Goal: Task Accomplishment & Management: Manage account settings

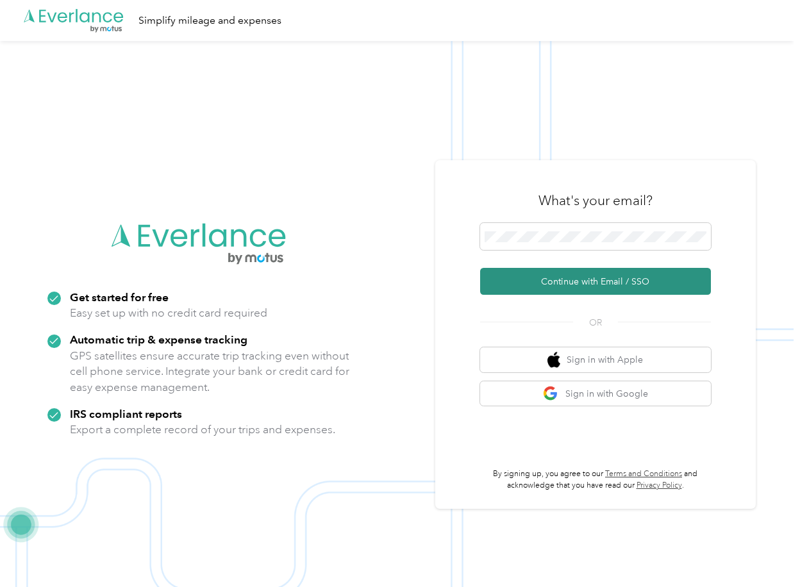
click at [528, 284] on button "Continue with Email / SSO" at bounding box center [595, 281] width 231 height 27
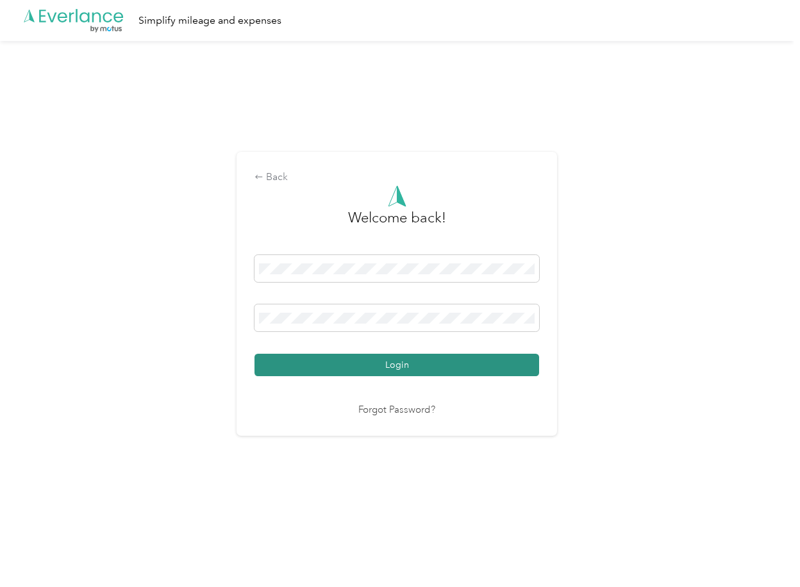
click at [305, 362] on button "Login" at bounding box center [396, 365] width 284 height 22
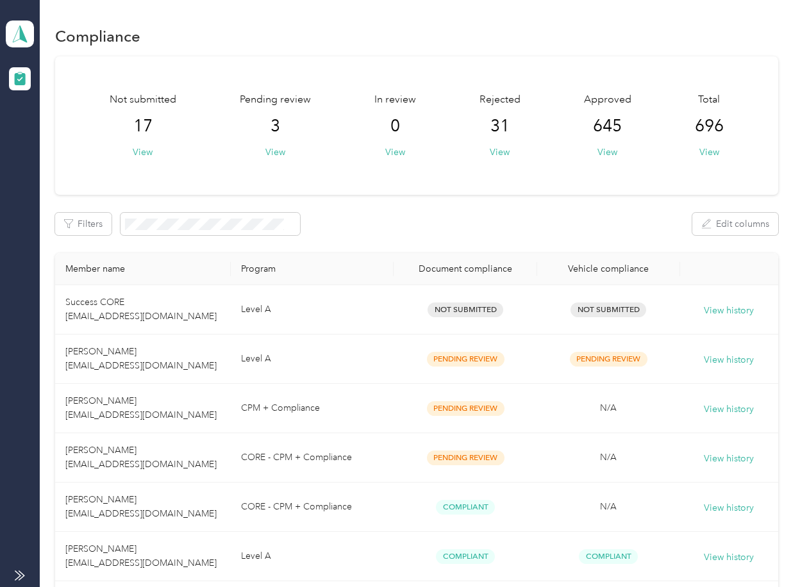
click at [263, 152] on div "Pending review 3 View" at bounding box center [275, 125] width 71 height 67
click at [265, 152] on button "View" at bounding box center [275, 151] width 20 height 13
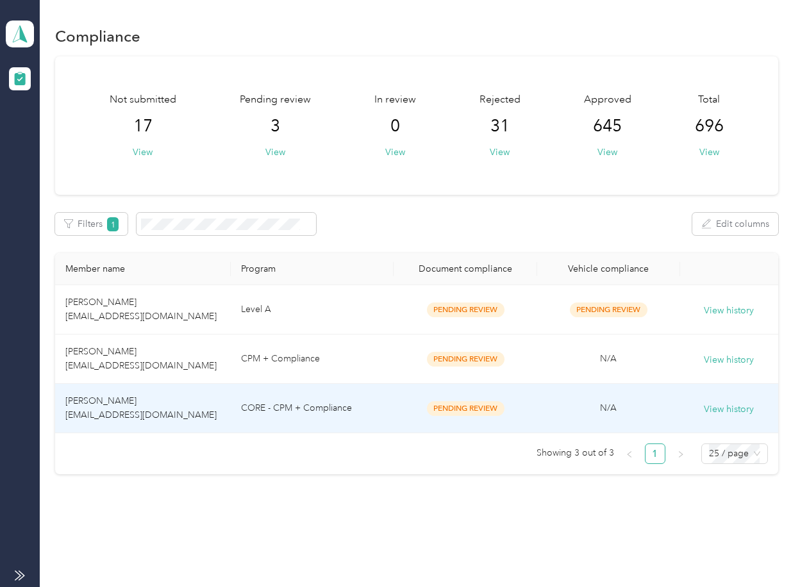
click at [115, 413] on span "[PERSON_NAME] [EMAIL_ADDRESS][DOMAIN_NAME]" at bounding box center [140, 407] width 151 height 25
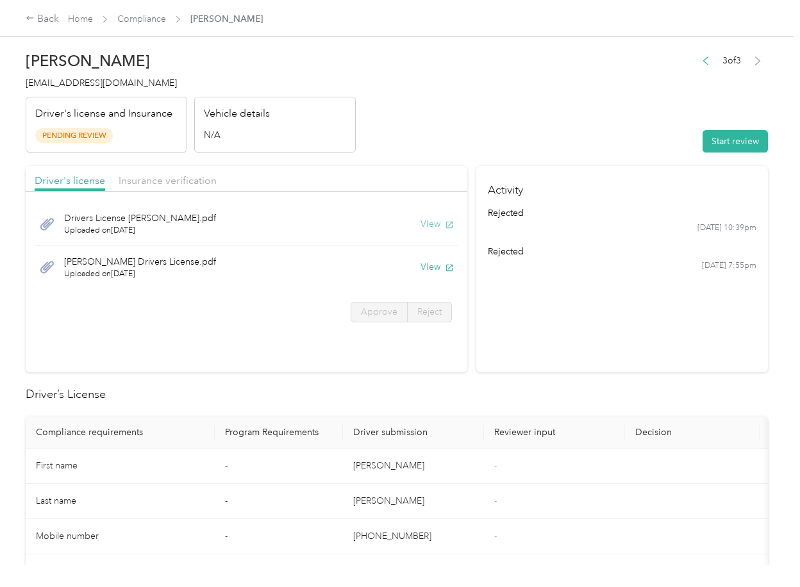
click at [425, 225] on button "View" at bounding box center [436, 223] width 33 height 13
drag, startPoint x: 428, startPoint y: 269, endPoint x: 415, endPoint y: 240, distance: 32.4
click at [428, 269] on button "View" at bounding box center [436, 266] width 33 height 13
drag, startPoint x: 370, startPoint y: 175, endPoint x: 245, endPoint y: 183, distance: 125.2
click at [369, 175] on div "Driver's license Insurance verification" at bounding box center [246, 179] width 441 height 26
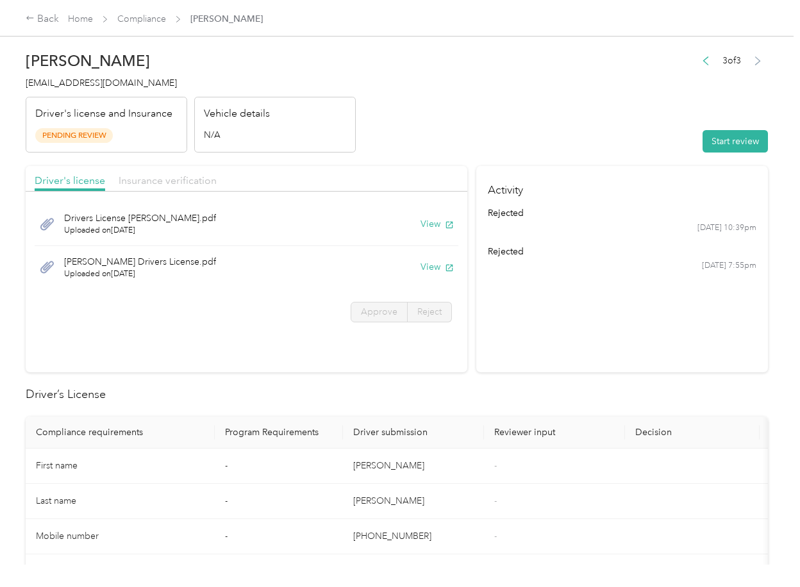
click at [138, 183] on span "Insurance verification" at bounding box center [168, 180] width 98 height 12
click at [163, 182] on span "Insurance verification" at bounding box center [168, 180] width 98 height 12
click at [431, 220] on button "View" at bounding box center [436, 223] width 33 height 13
click at [432, 269] on button "View" at bounding box center [436, 266] width 33 height 13
click at [593, 135] on header "[PERSON_NAME] [EMAIL_ADDRESS][DOMAIN_NAME] Driver's license and Insurance Pendi…" at bounding box center [397, 99] width 742 height 108
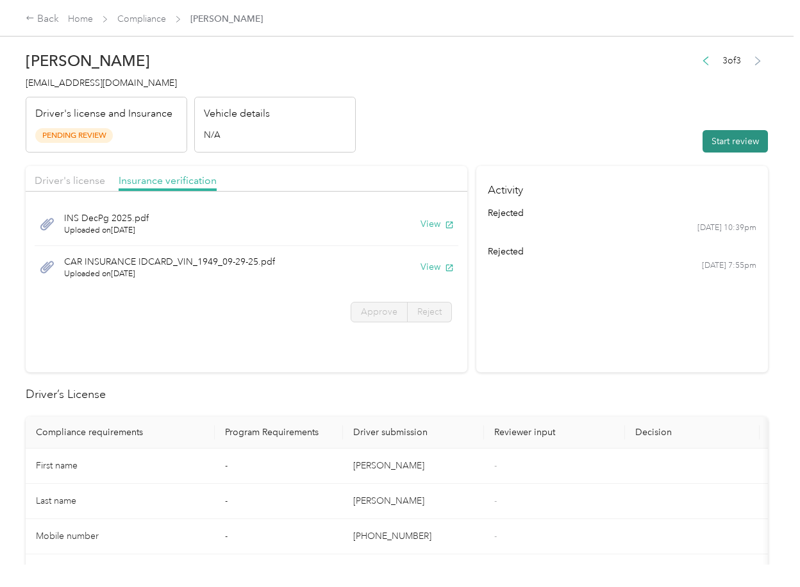
click at [734, 148] on button "Start review" at bounding box center [734, 141] width 65 height 22
click at [77, 187] on div "Driver's license" at bounding box center [70, 181] width 70 height 16
click at [78, 183] on span "Driver's license" at bounding box center [70, 180] width 70 height 12
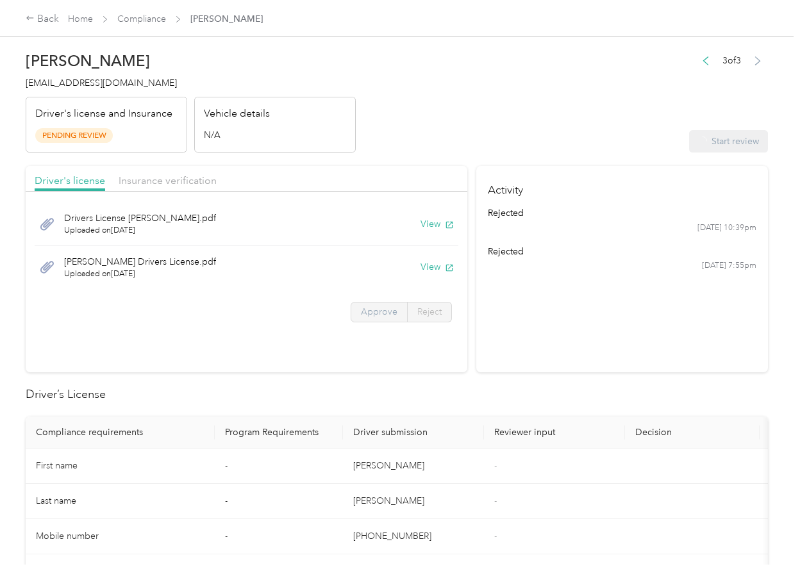
click at [363, 307] on span "Approve" at bounding box center [379, 311] width 37 height 11
click at [366, 307] on span "Approve" at bounding box center [379, 311] width 37 height 11
click at [367, 308] on span "Approve" at bounding box center [379, 311] width 37 height 11
click at [366, 315] on span "Approve" at bounding box center [379, 311] width 37 height 11
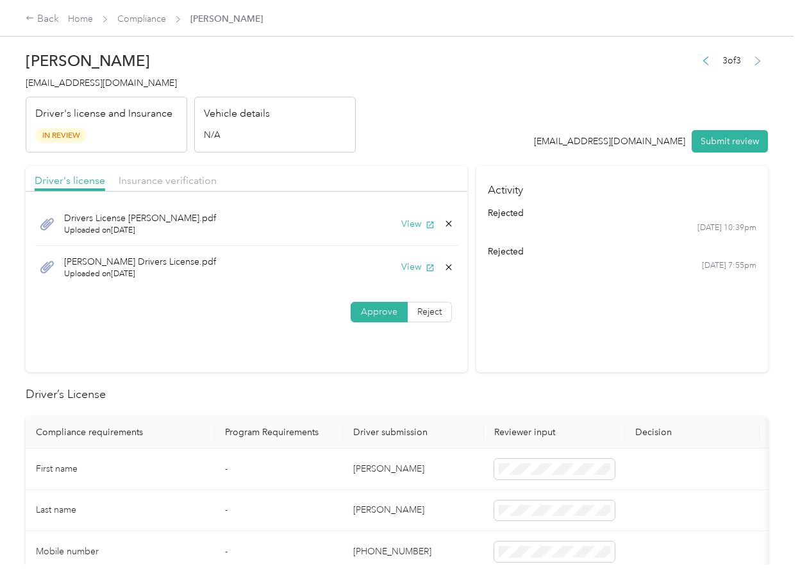
click at [237, 353] on section "Driver's license Insurance verification Drivers License [PERSON_NAME].pdf Uploa…" at bounding box center [246, 269] width 441 height 206
click at [177, 179] on span "Insurance verification" at bounding box center [168, 180] width 98 height 12
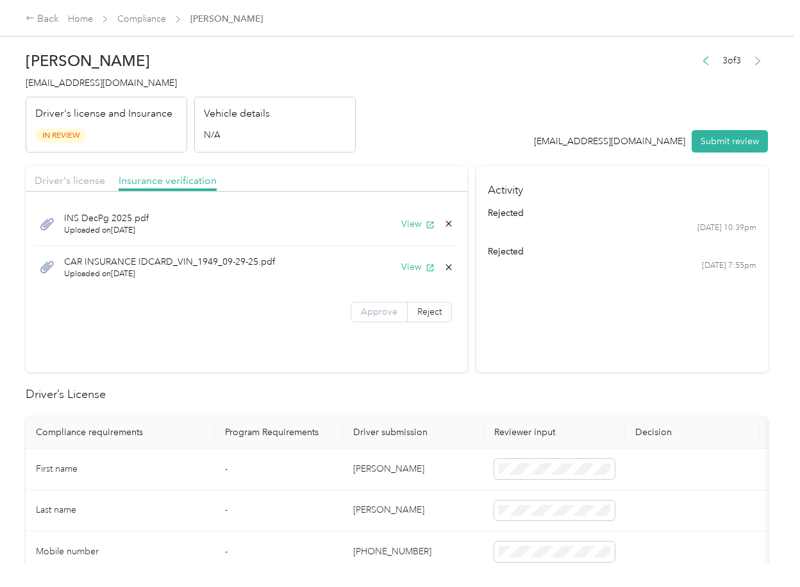
click at [370, 309] on span "Approve" at bounding box center [379, 311] width 37 height 11
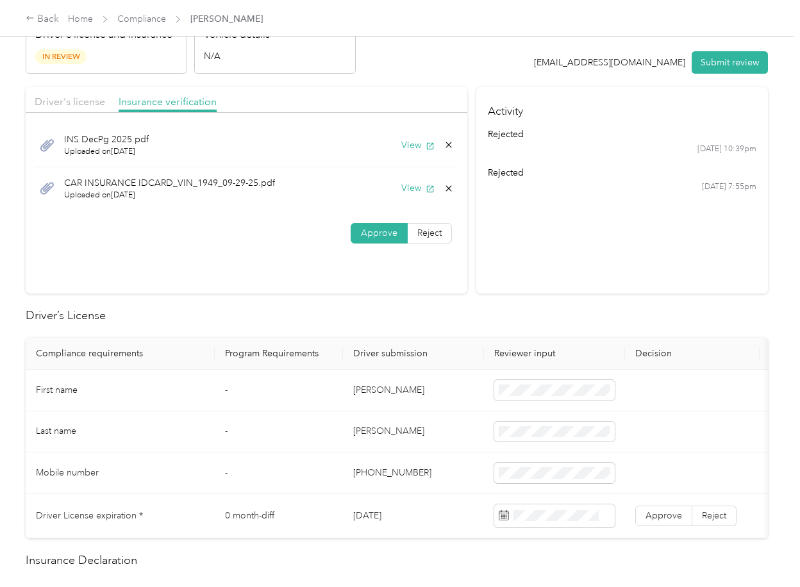
scroll to position [170, 0]
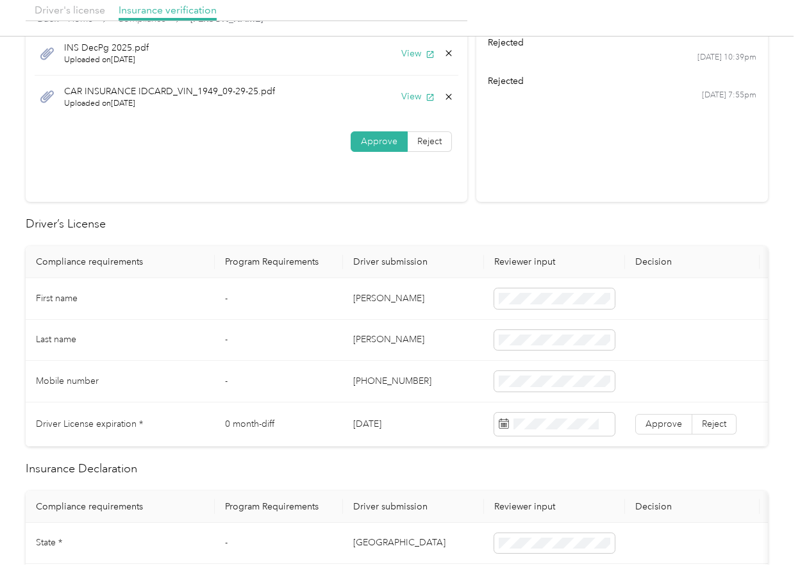
click at [375, 427] on td "[DATE]" at bounding box center [413, 424] width 141 height 44
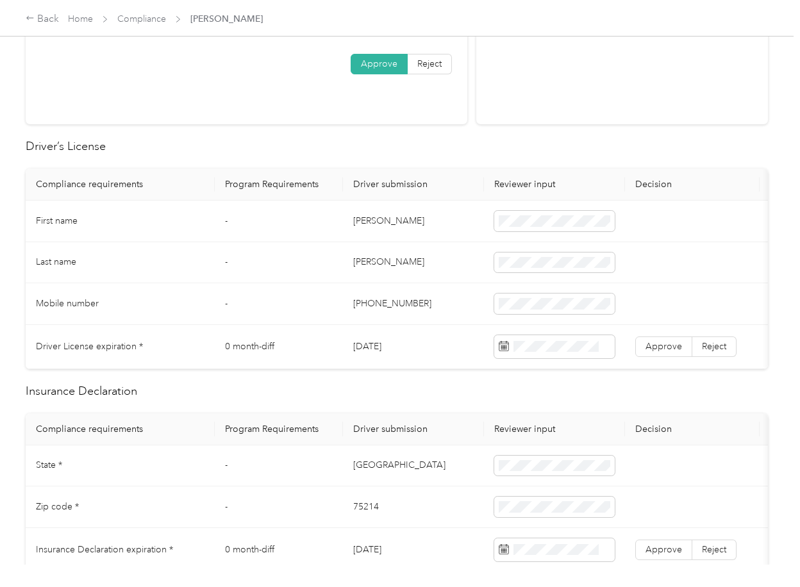
scroll to position [427, 0]
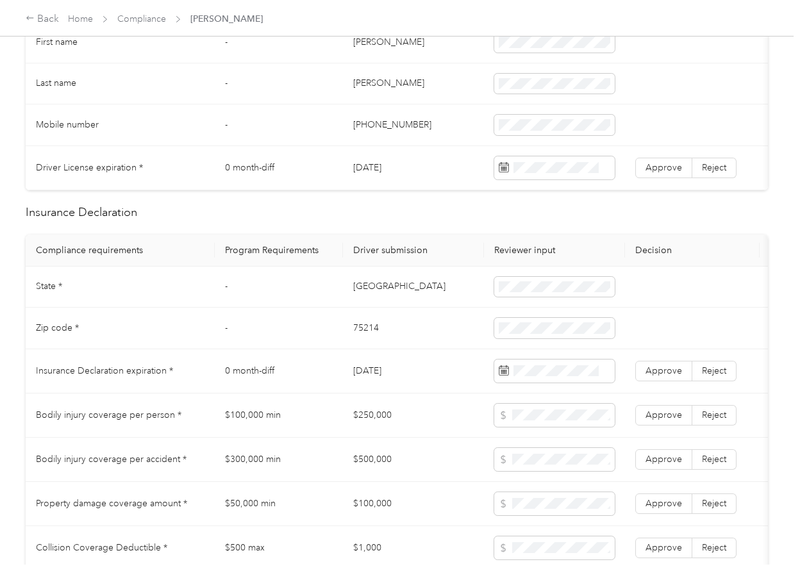
click at [374, 167] on td "[DATE]" at bounding box center [413, 168] width 141 height 44
copy td "[DATE]"
click at [664, 167] on span "Approve" at bounding box center [663, 167] width 37 height 11
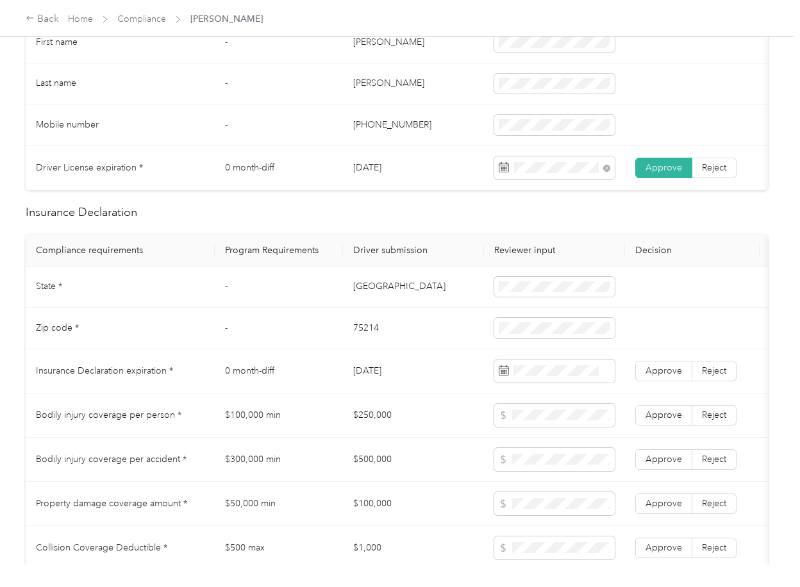
click at [416, 297] on td "[GEOGRAPHIC_DATA]" at bounding box center [413, 288] width 141 height 42
click at [360, 300] on td "[GEOGRAPHIC_DATA]" at bounding box center [413, 288] width 141 height 42
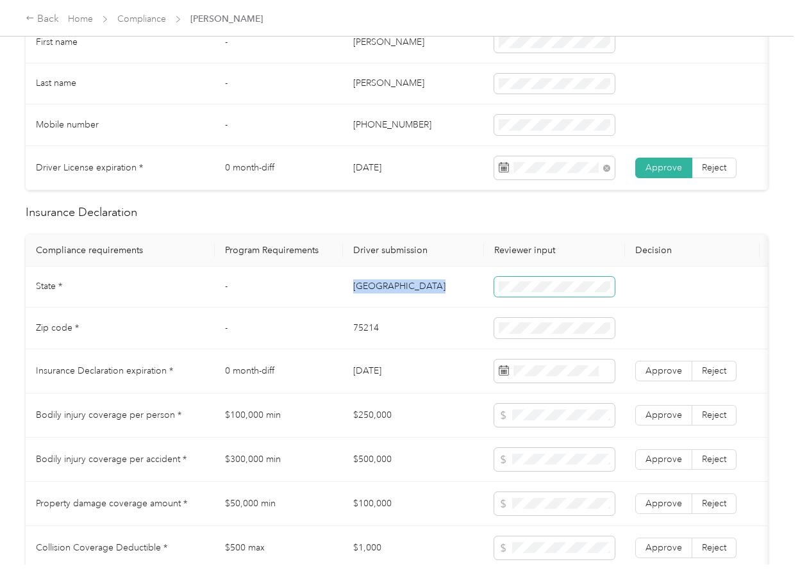
copy td "[GEOGRAPHIC_DATA]"
click at [375, 343] on td "75214" at bounding box center [413, 329] width 141 height 42
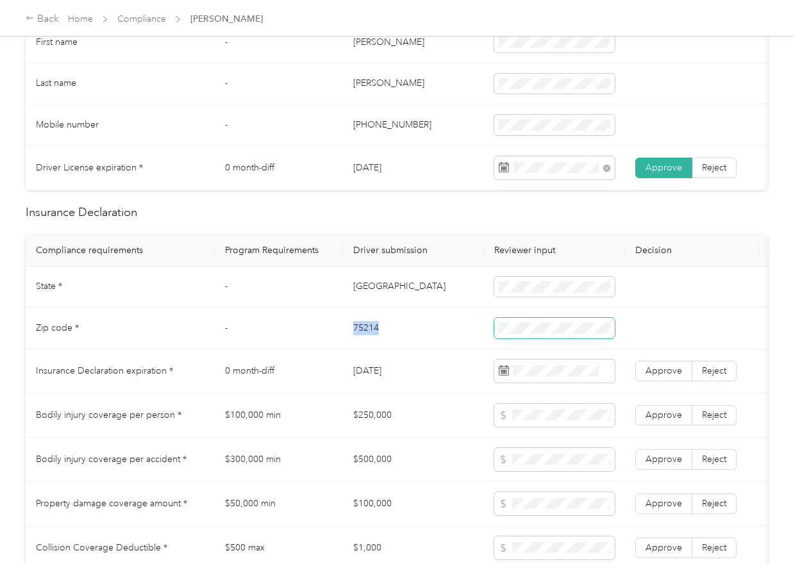
copy td "75214"
click at [548, 333] on span at bounding box center [554, 328] width 120 height 21
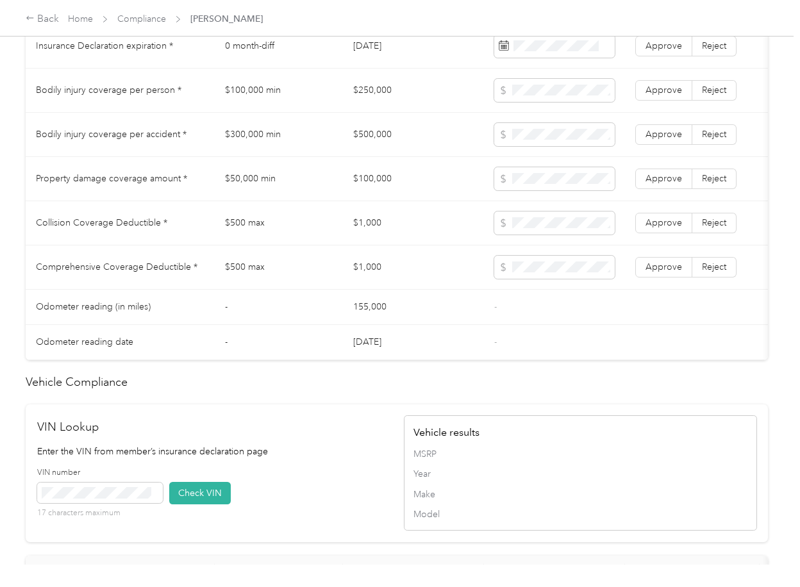
scroll to position [1025, 0]
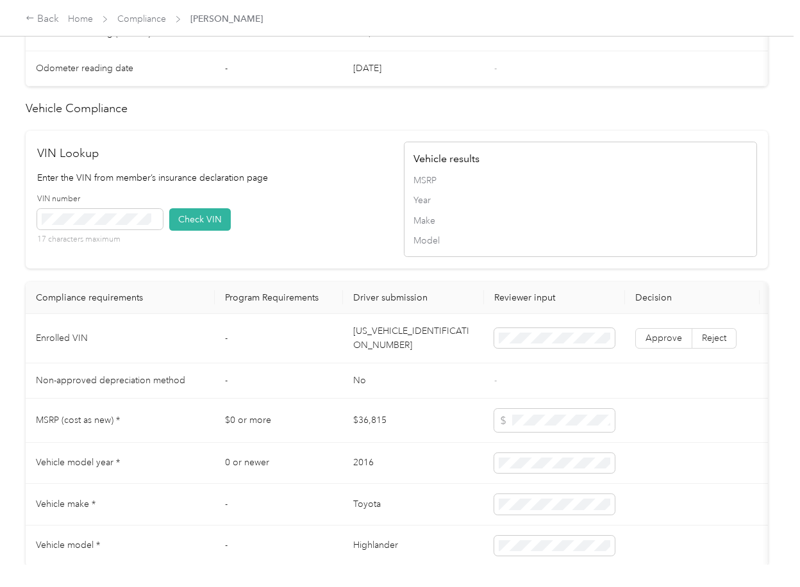
click at [377, 362] on td "[US_VEHICLE_IDENTIFICATION_NUMBER]" at bounding box center [413, 338] width 141 height 49
copy td "[US_VEHICLE_IDENTIFICATION_NUMBER]"
drag, startPoint x: 207, startPoint y: 239, endPoint x: 406, endPoint y: 335, distance: 220.6
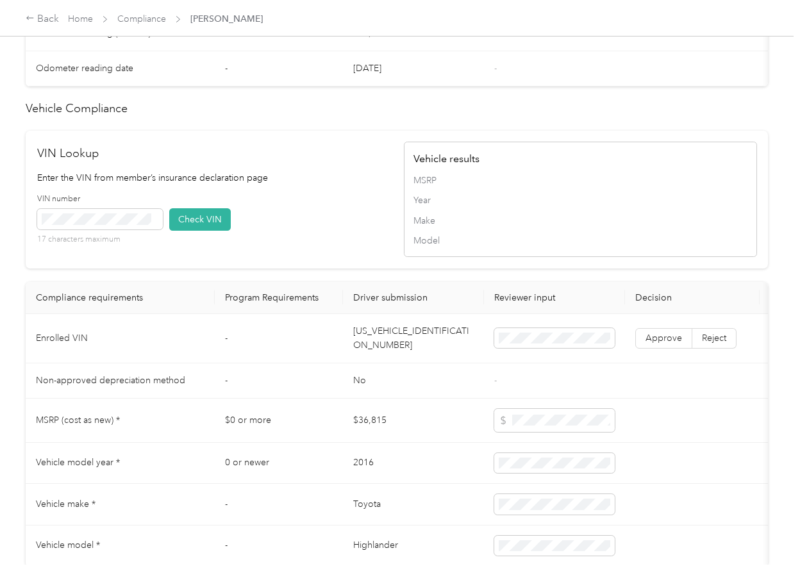
click at [209, 231] on button "Check VIN" at bounding box center [200, 219] width 62 height 22
click at [668, 343] on span "Approve" at bounding box center [663, 338] width 37 height 11
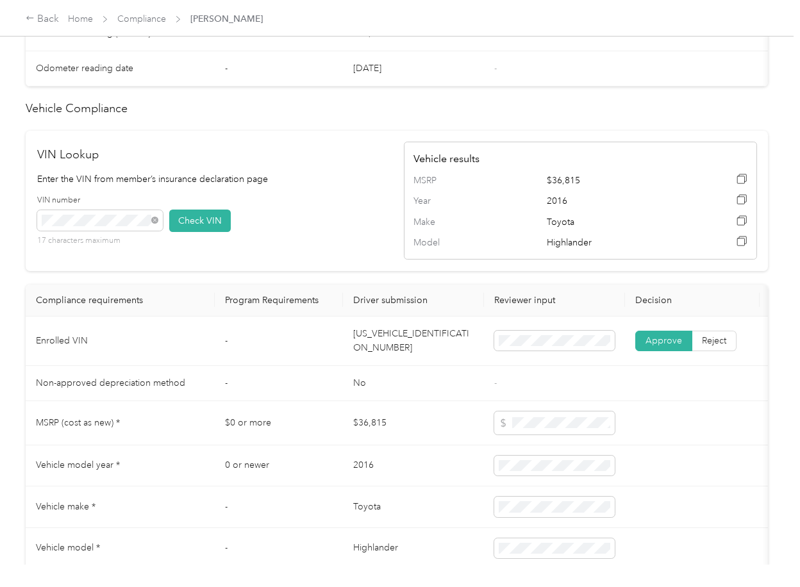
click at [284, 256] on div "VIN number 17 characters maximum Check VIN" at bounding box center [213, 225] width 353 height 61
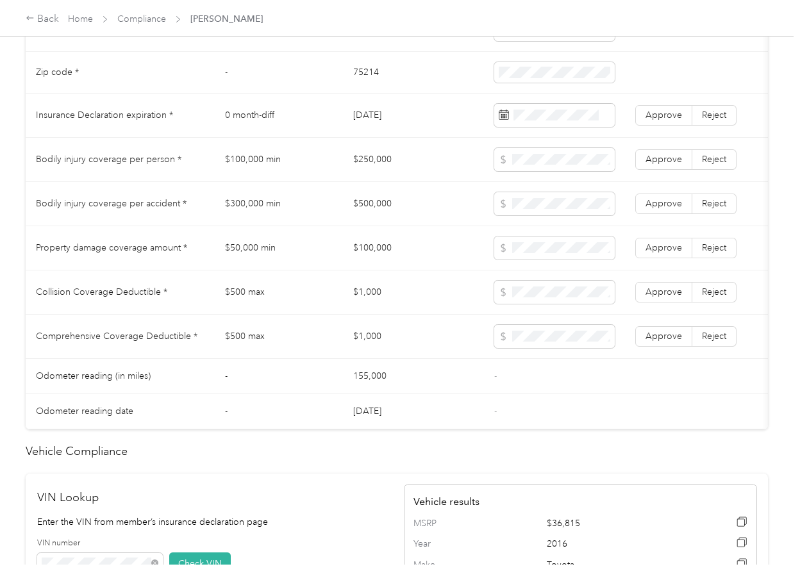
scroll to position [683, 0]
click at [650, 120] on span "Approve" at bounding box center [663, 114] width 37 height 11
click at [375, 172] on td "$250,000" at bounding box center [413, 159] width 141 height 44
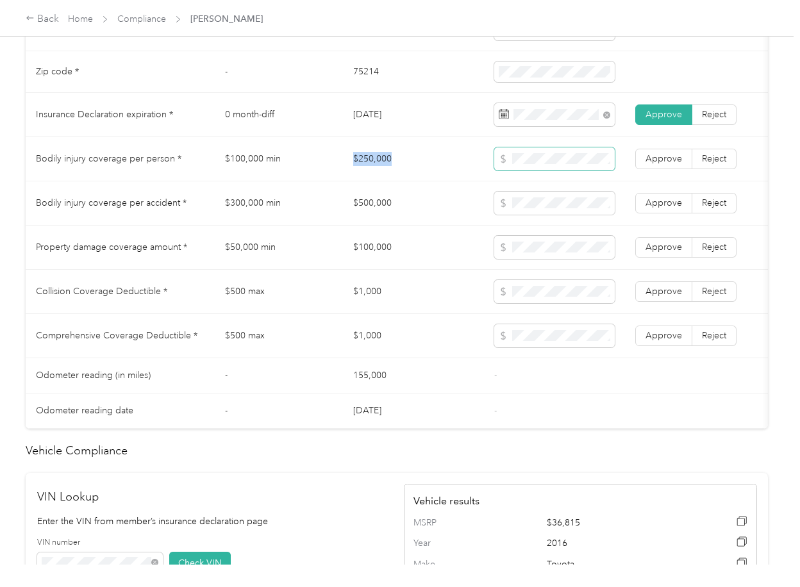
copy td "$250,000"
click at [517, 163] on span at bounding box center [554, 158] width 120 height 23
click at [369, 218] on td "$500,000" at bounding box center [413, 203] width 141 height 44
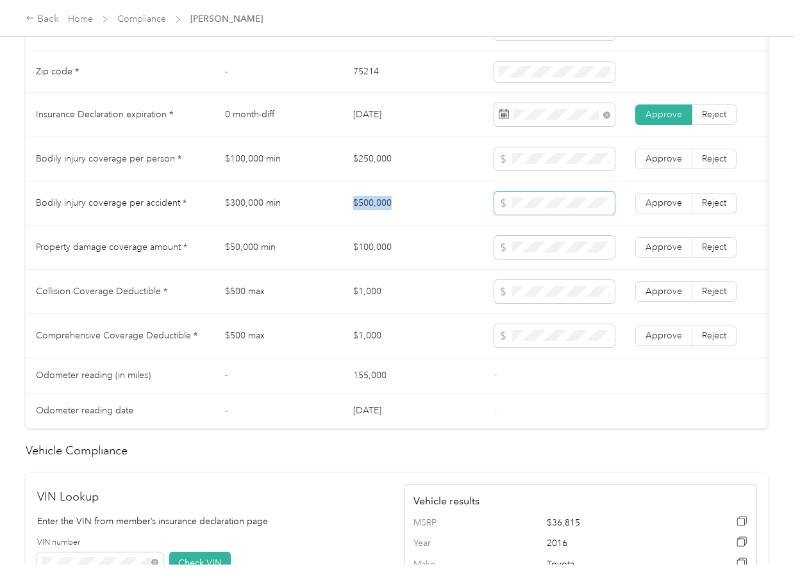
copy td "$500,000"
click at [364, 254] on td "$100,000" at bounding box center [413, 248] width 141 height 44
copy td "$100,000"
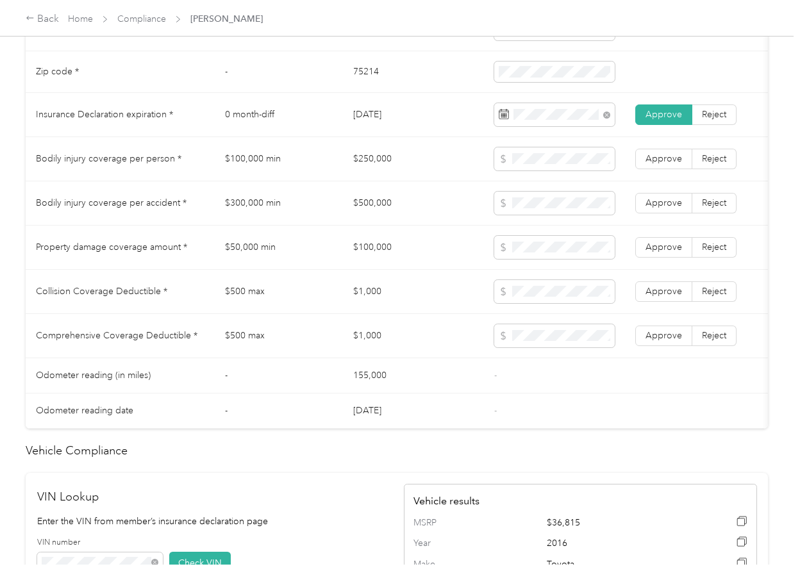
click at [422, 314] on td "$1,000" at bounding box center [413, 292] width 141 height 44
click at [361, 290] on td "$1,000" at bounding box center [413, 292] width 141 height 44
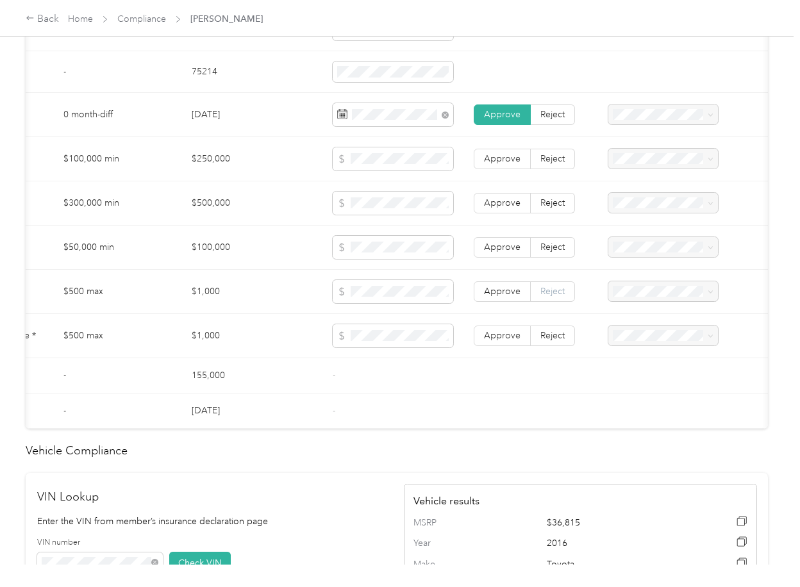
click at [550, 297] on span "Reject" at bounding box center [552, 291] width 24 height 11
click at [541, 341] on span "Reject" at bounding box center [552, 335] width 24 height 11
click at [640, 294] on span at bounding box center [663, 291] width 110 height 21
click at [647, 399] on span "Collision deductible exceeds the maximum value requirement" at bounding box center [656, 402] width 91 height 38
click at [641, 448] on span "Comprehensive deductible exceeds the maximum value requirement" at bounding box center [651, 452] width 80 height 51
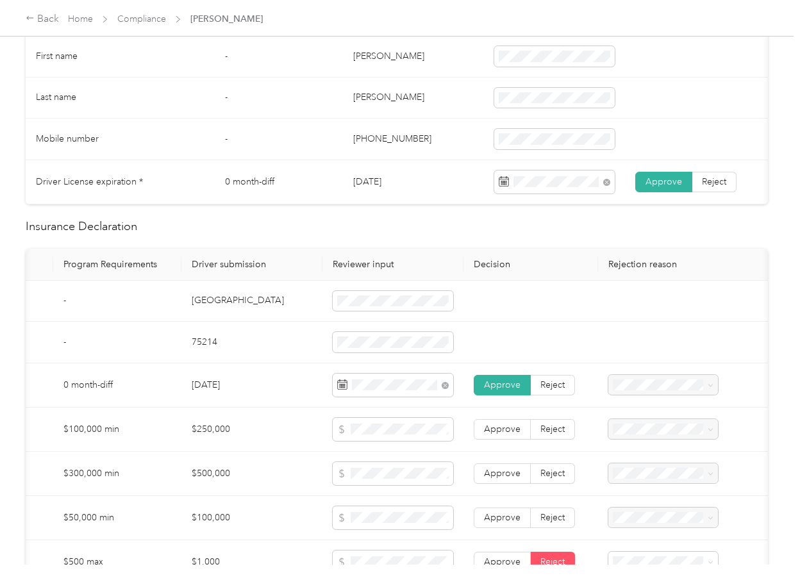
scroll to position [0, 0]
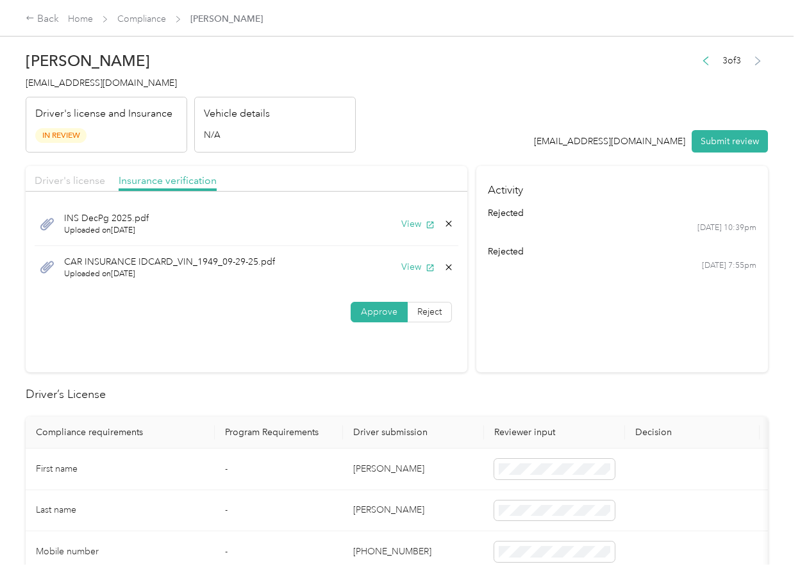
click at [66, 177] on span "Driver's license" at bounding box center [70, 180] width 70 height 12
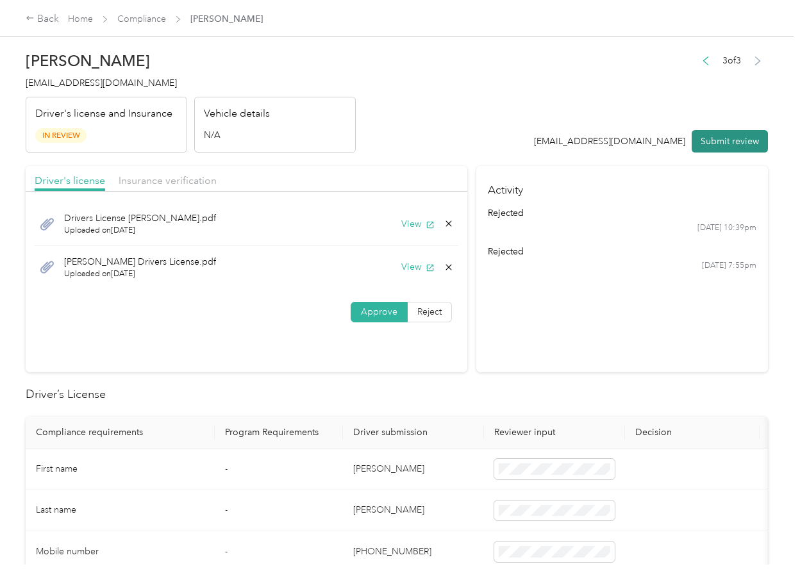
click at [720, 133] on button "Submit review" at bounding box center [729, 141] width 76 height 22
click at [44, 86] on span "[EMAIL_ADDRESS][DOMAIN_NAME]" at bounding box center [101, 83] width 151 height 11
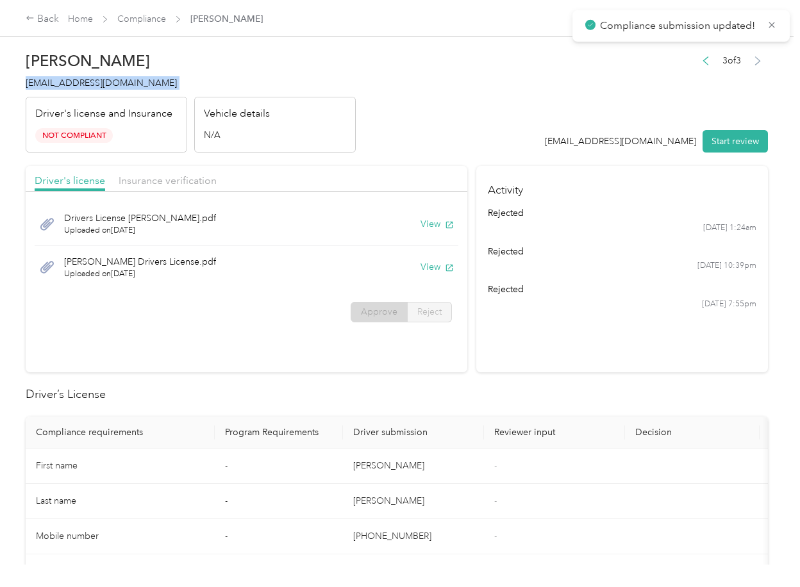
copy span "[EMAIL_ADDRESS][DOMAIN_NAME]"
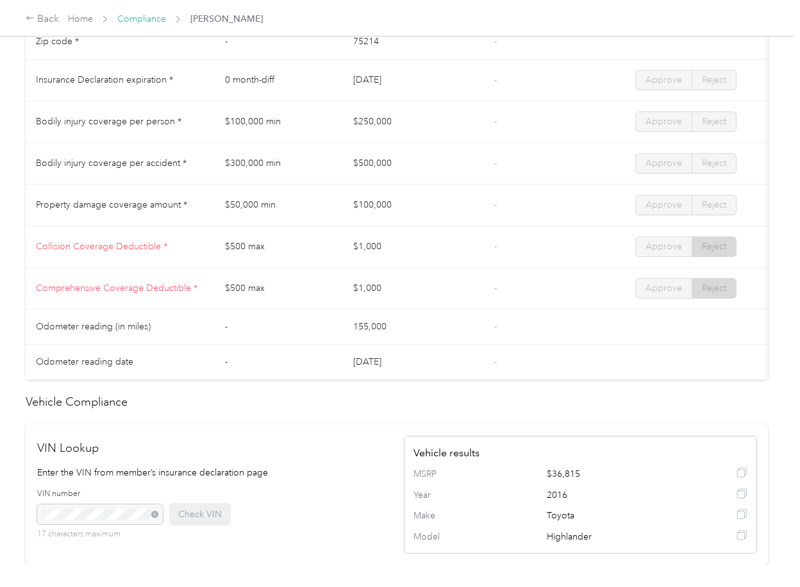
click at [151, 18] on link "Compliance" at bounding box center [141, 18] width 49 height 11
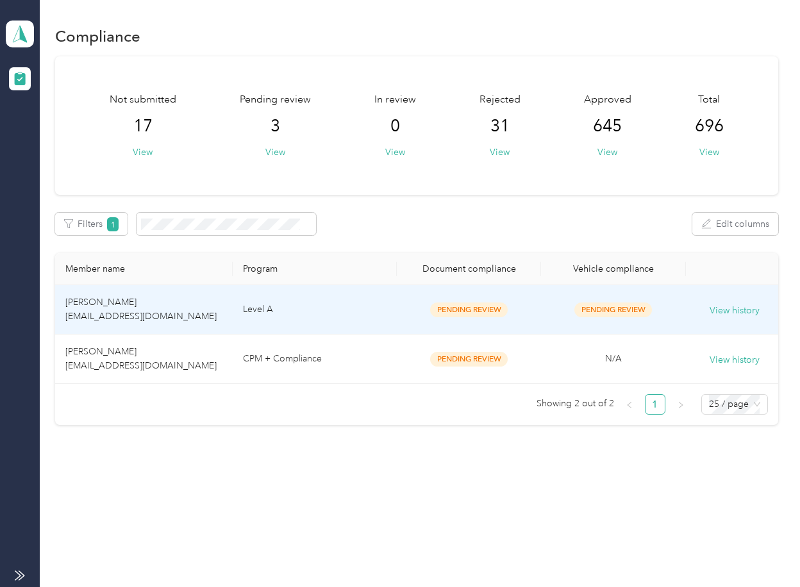
click at [175, 349] on td "[PERSON_NAME] [EMAIL_ADDRESS][DOMAIN_NAME]" at bounding box center [143, 358] width 177 height 49
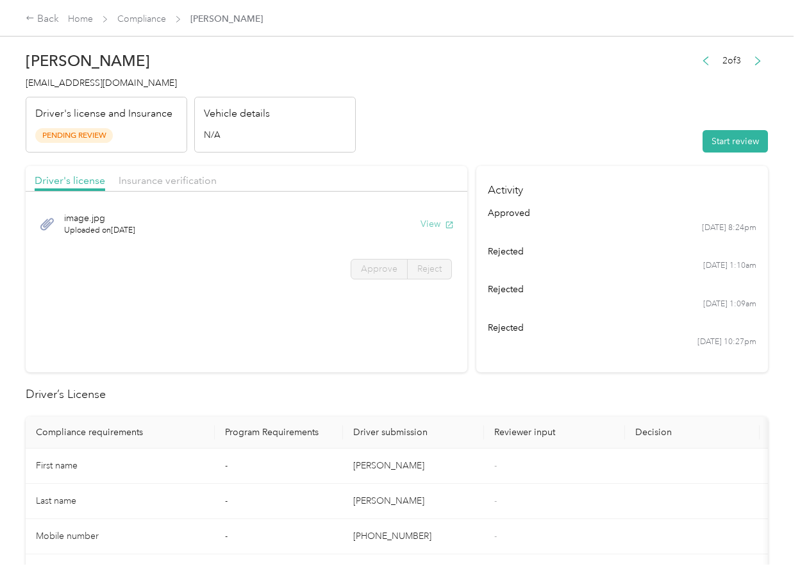
click at [427, 224] on button "View" at bounding box center [436, 223] width 33 height 13
drag, startPoint x: 417, startPoint y: 152, endPoint x: 222, endPoint y: 173, distance: 196.5
drag, startPoint x: 147, startPoint y: 190, endPoint x: 172, endPoint y: 177, distance: 27.8
click at [146, 190] on div "Driver's license Insurance verification" at bounding box center [246, 179] width 441 height 26
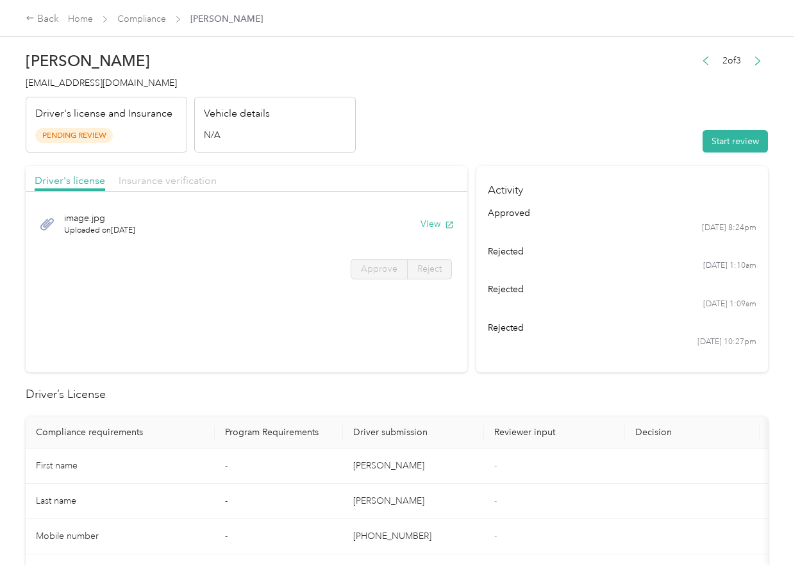
click at [172, 177] on span "Insurance verification" at bounding box center [168, 180] width 98 height 12
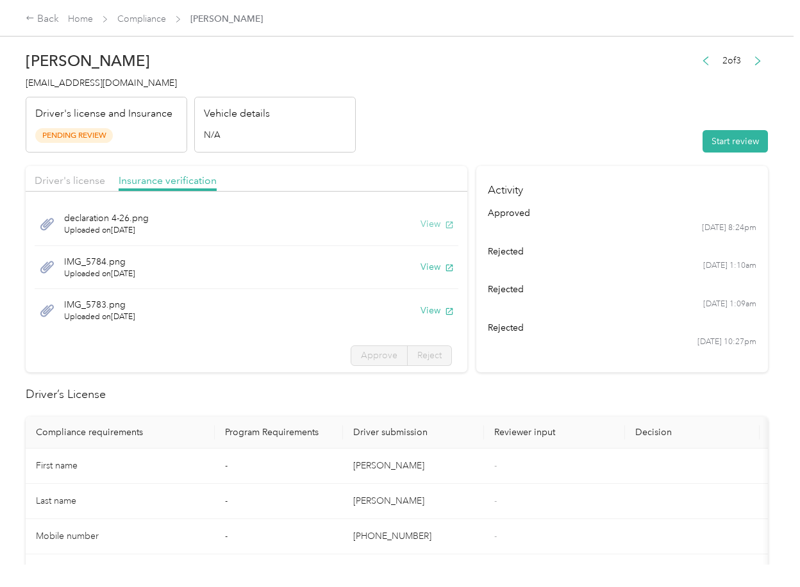
click at [420, 221] on button "View" at bounding box center [436, 223] width 33 height 13
click at [420, 263] on button "View" at bounding box center [436, 266] width 33 height 13
click at [420, 315] on button "View" at bounding box center [436, 310] width 33 height 13
drag, startPoint x: 568, startPoint y: 129, endPoint x: 714, endPoint y: 128, distance: 145.4
click at [570, 128] on header "[PERSON_NAME] [EMAIL_ADDRESS][DOMAIN_NAME] Driver's license and Insurance Pendi…" at bounding box center [397, 99] width 742 height 108
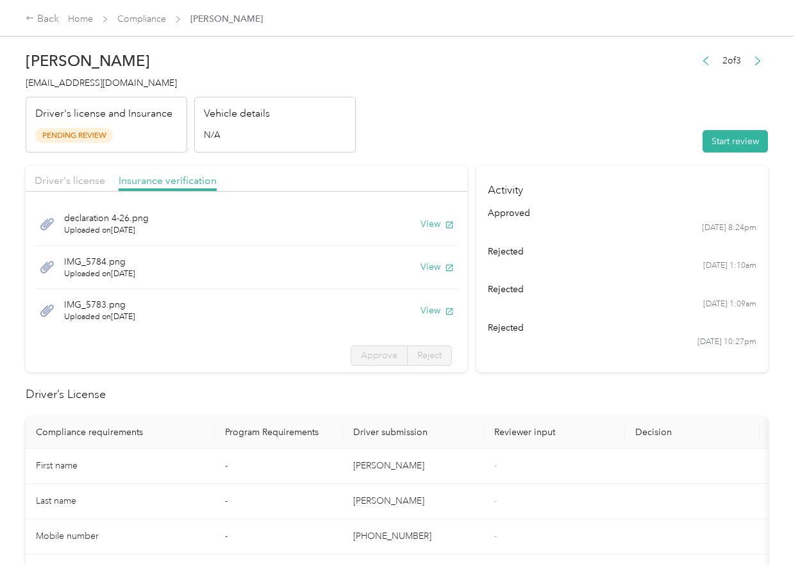
click at [718, 142] on button "Start review" at bounding box center [734, 141] width 65 height 22
click at [82, 184] on span "Driver's license" at bounding box center [70, 180] width 70 height 12
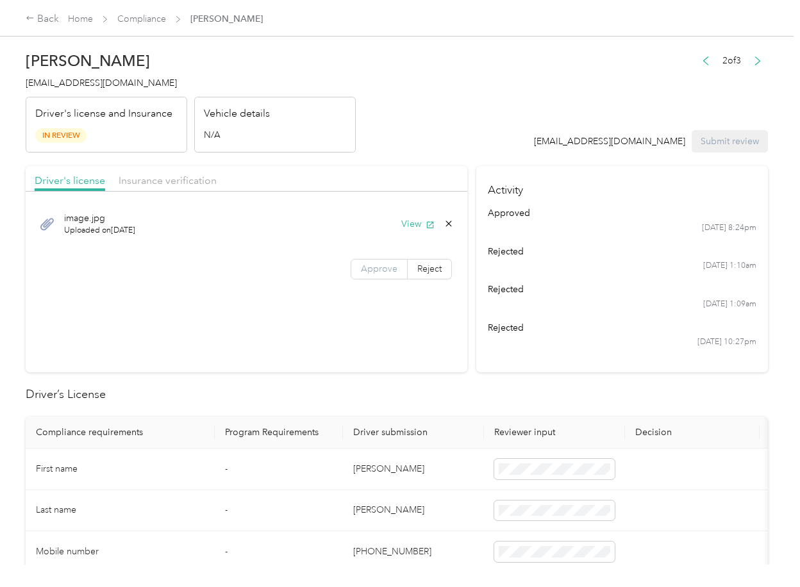
click at [390, 269] on span "Approve" at bounding box center [379, 268] width 37 height 11
click at [139, 181] on span "Insurance verification" at bounding box center [168, 180] width 98 height 12
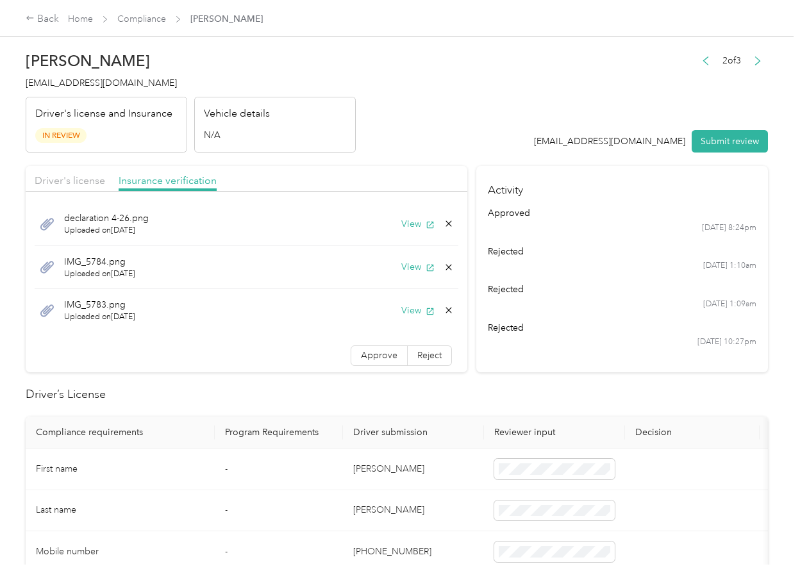
drag, startPoint x: 363, startPoint y: 347, endPoint x: 335, endPoint y: 468, distance: 124.3
click at [363, 348] on label "Approve" at bounding box center [378, 355] width 57 height 21
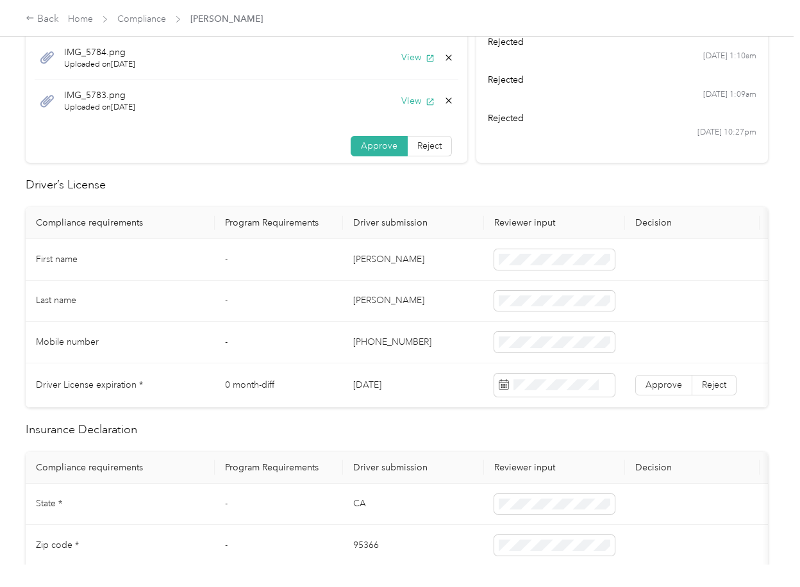
scroll to position [256, 0]
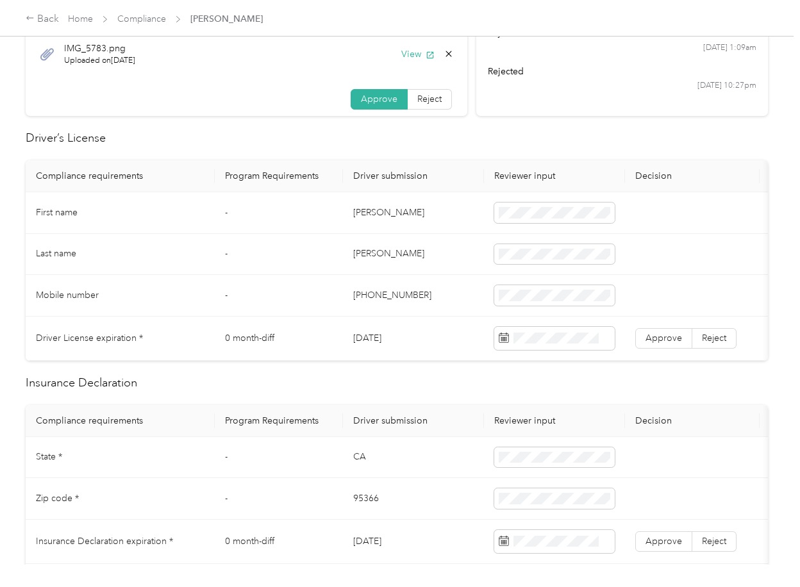
click at [381, 335] on td "[DATE]" at bounding box center [413, 339] width 141 height 44
copy td "[DATE]"
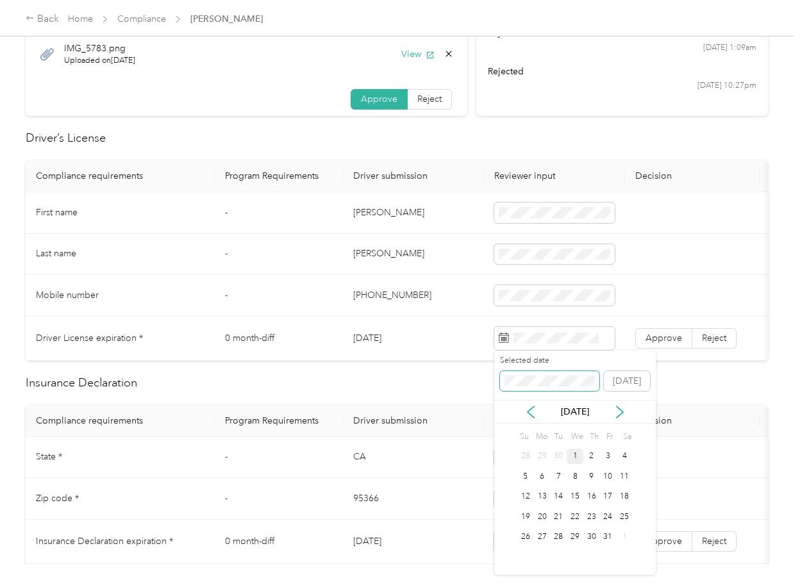
click at [548, 388] on span at bounding box center [549, 381] width 99 height 21
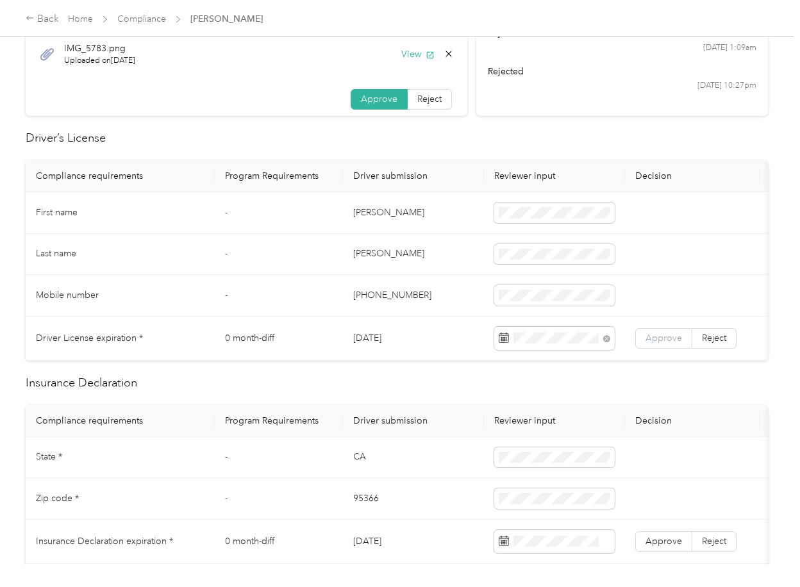
click at [671, 335] on span "Approve" at bounding box center [663, 338] width 37 height 11
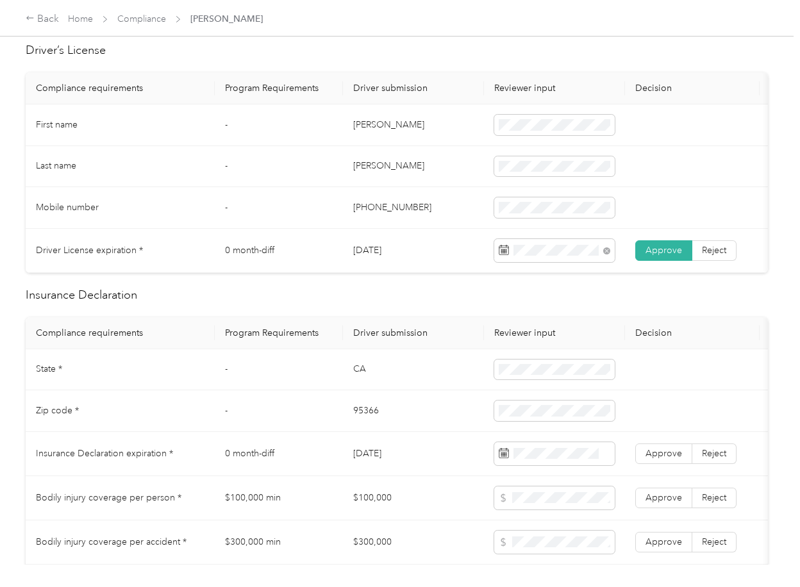
scroll to position [427, 0]
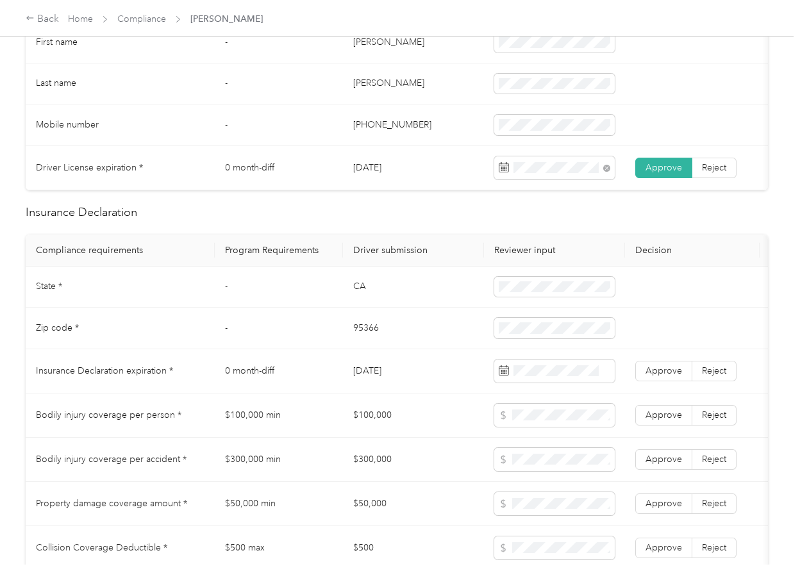
click at [366, 304] on td "CA" at bounding box center [413, 288] width 141 height 42
copy td "CA"
click at [520, 292] on span at bounding box center [554, 287] width 120 height 21
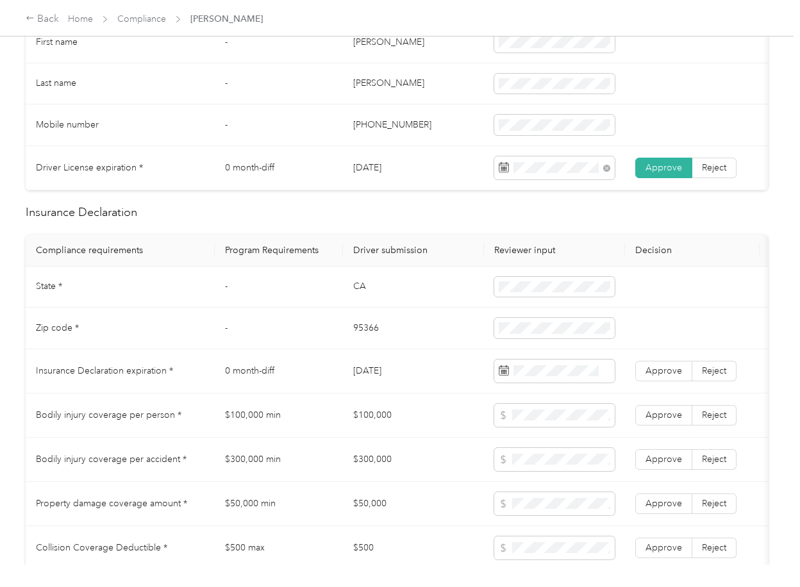
click at [370, 341] on td "95366" at bounding box center [413, 329] width 141 height 42
click at [540, 338] on span at bounding box center [554, 328] width 120 height 21
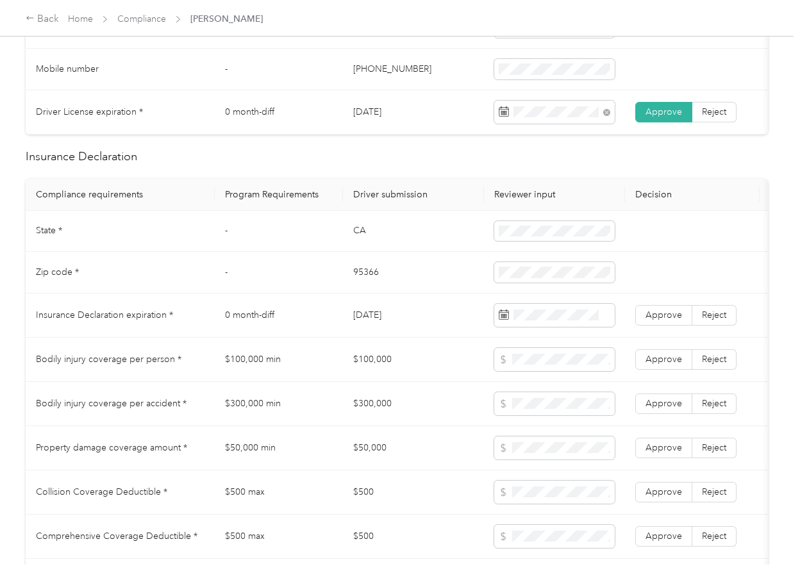
scroll to position [598, 0]
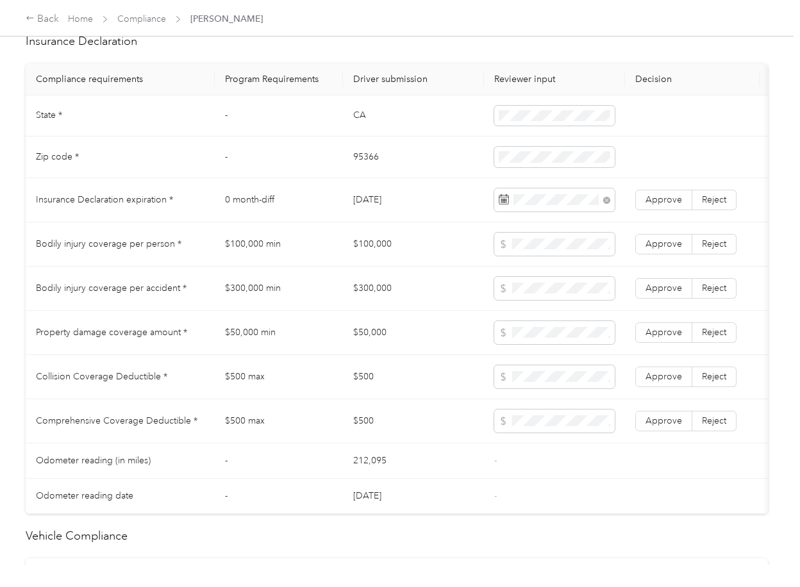
click at [416, 267] on td "$100,000" at bounding box center [413, 244] width 141 height 44
click at [661, 204] on label "Approve" at bounding box center [663, 200] width 57 height 21
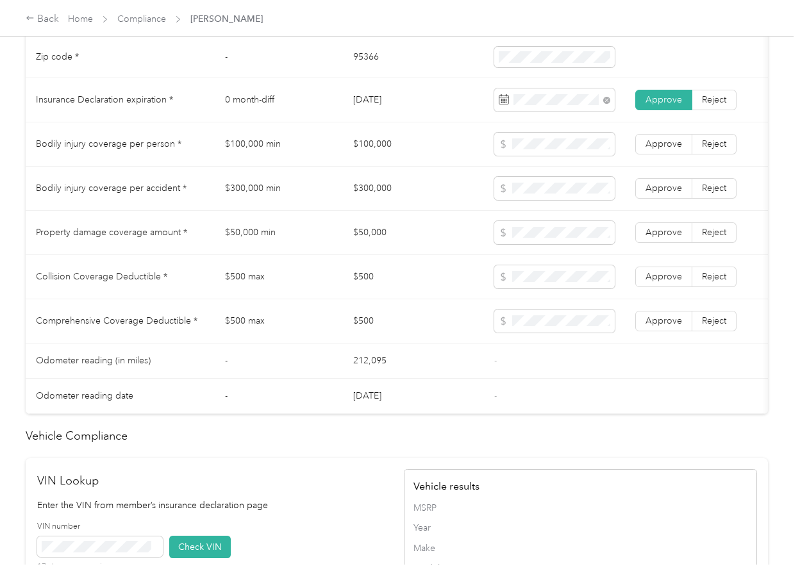
scroll to position [1025, 0]
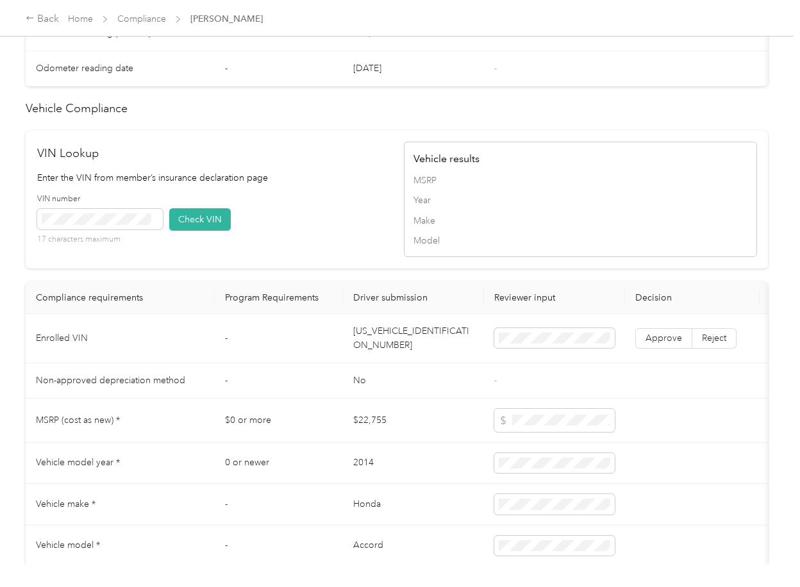
click at [382, 363] on td "[US_VEHICLE_IDENTIFICATION_NUMBER]" at bounding box center [413, 338] width 141 height 49
click at [205, 231] on button "Check VIN" at bounding box center [200, 219] width 62 height 22
click at [658, 343] on span "Approve" at bounding box center [663, 338] width 37 height 11
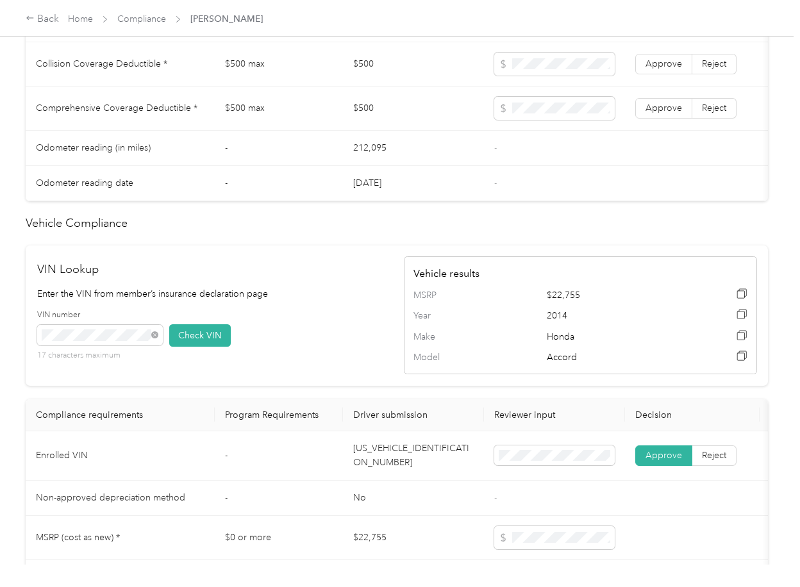
scroll to position [683, 0]
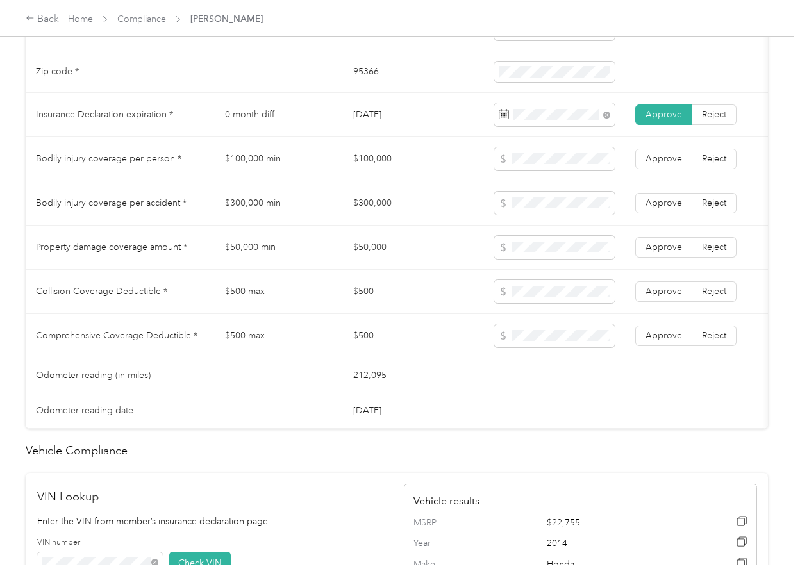
click at [372, 169] on td "$100,000" at bounding box center [413, 159] width 141 height 44
click at [370, 211] on td "$300,000" at bounding box center [413, 203] width 141 height 44
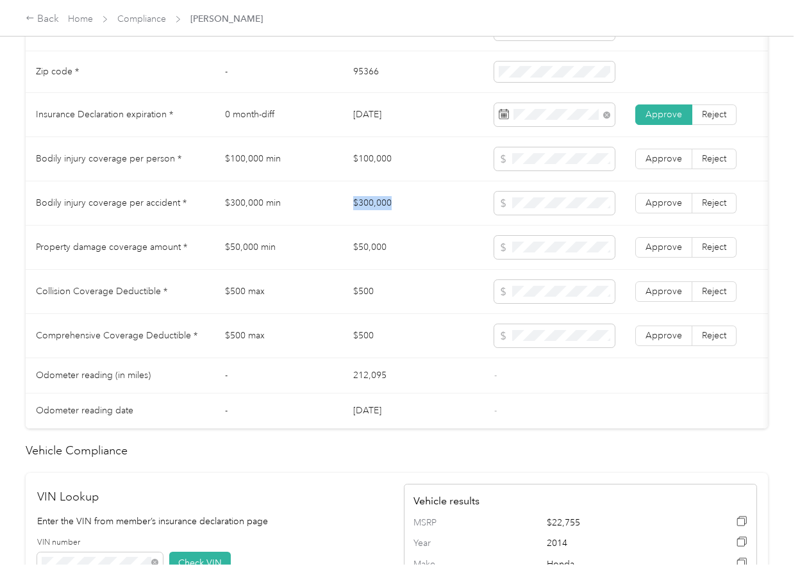
click at [370, 211] on td "$300,000" at bounding box center [413, 203] width 141 height 44
click at [347, 270] on td "$50,000" at bounding box center [413, 248] width 141 height 44
click at [366, 301] on td "$500" at bounding box center [413, 292] width 141 height 44
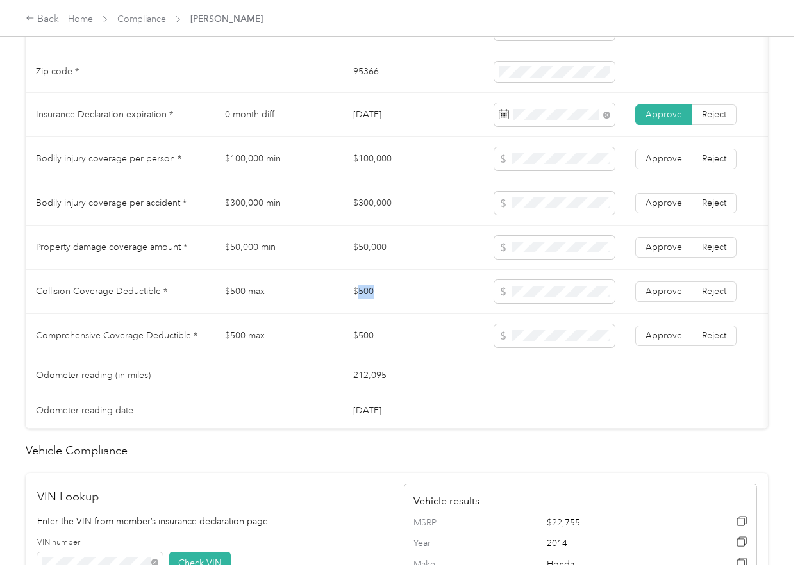
click at [366, 301] on td "$500" at bounding box center [413, 292] width 141 height 44
click at [563, 347] on span at bounding box center [554, 335] width 120 height 23
click at [664, 341] on label "Approve" at bounding box center [663, 335] width 57 height 21
click at [665, 297] on span "Approve" at bounding box center [663, 291] width 37 height 11
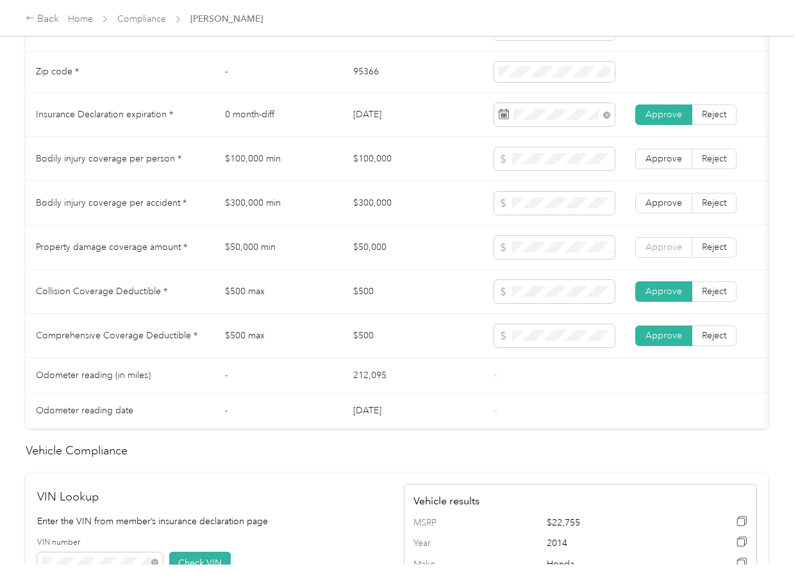
click at [663, 250] on label "Approve" at bounding box center [663, 247] width 57 height 21
click at [663, 252] on span "Approve" at bounding box center [663, 247] width 37 height 11
click at [661, 208] on span "Approve" at bounding box center [663, 202] width 37 height 11
click at [661, 164] on span "Approve" at bounding box center [663, 158] width 37 height 11
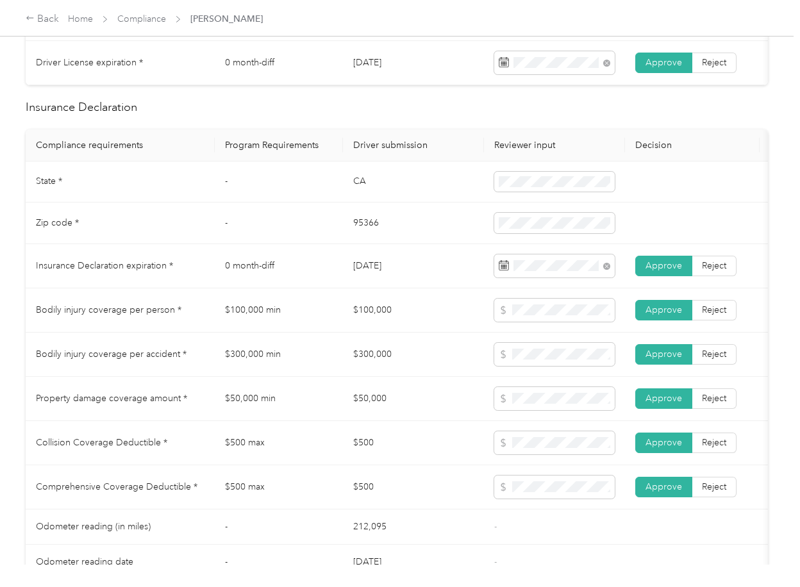
scroll to position [513, 0]
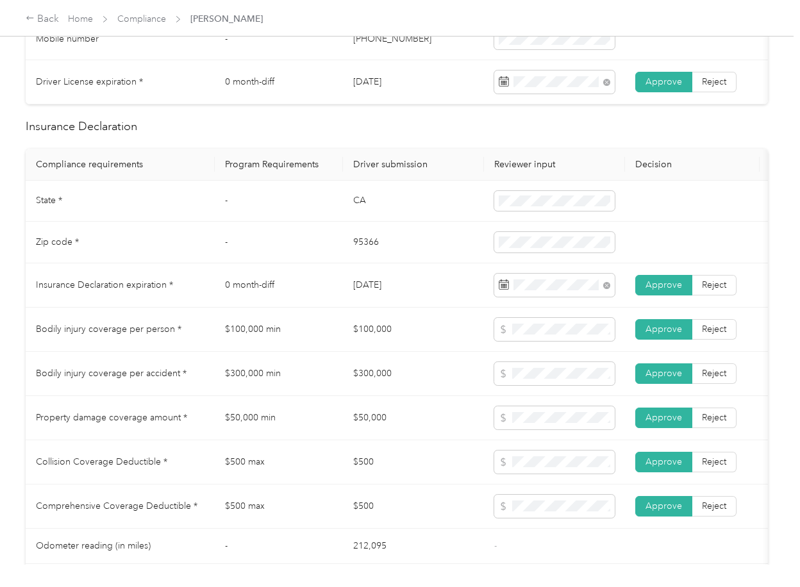
click at [453, 304] on td "[DATE]" at bounding box center [413, 285] width 141 height 44
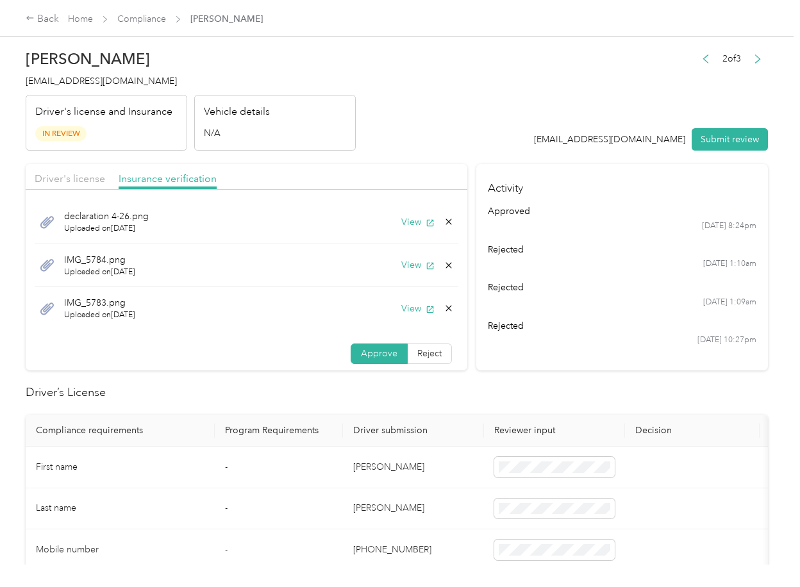
scroll to position [0, 0]
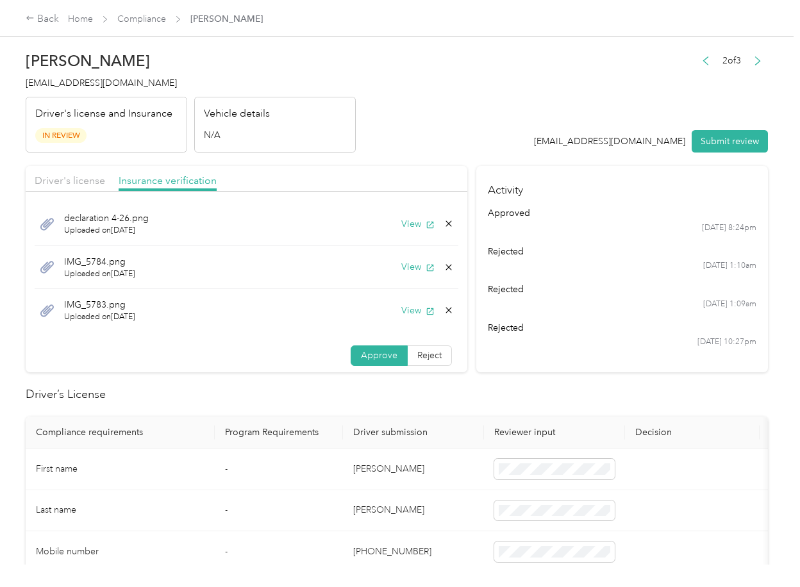
click at [443, 310] on icon at bounding box center [448, 310] width 10 height 10
click at [403, 321] on button "Yes" at bounding box center [399, 319] width 25 height 21
click at [417, 268] on button "View" at bounding box center [417, 266] width 33 height 13
click at [447, 268] on icon at bounding box center [448, 267] width 10 height 10
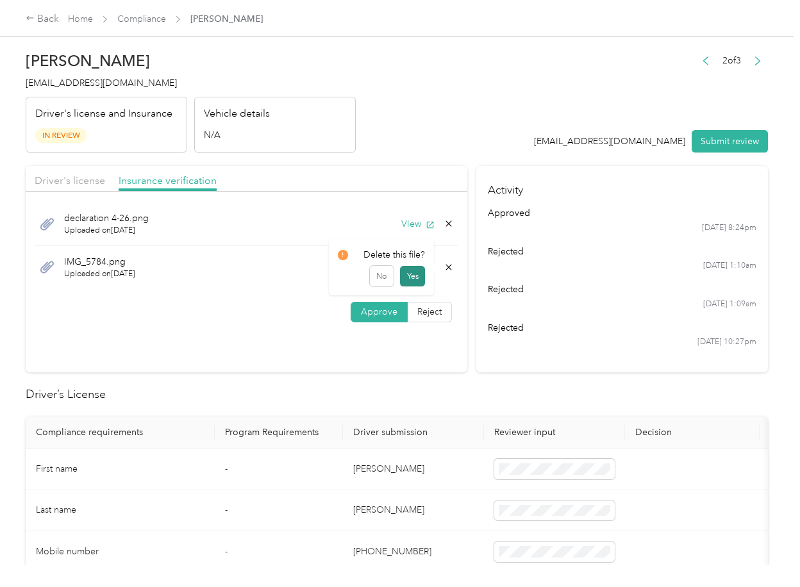
click at [406, 275] on button "Yes" at bounding box center [412, 276] width 25 height 21
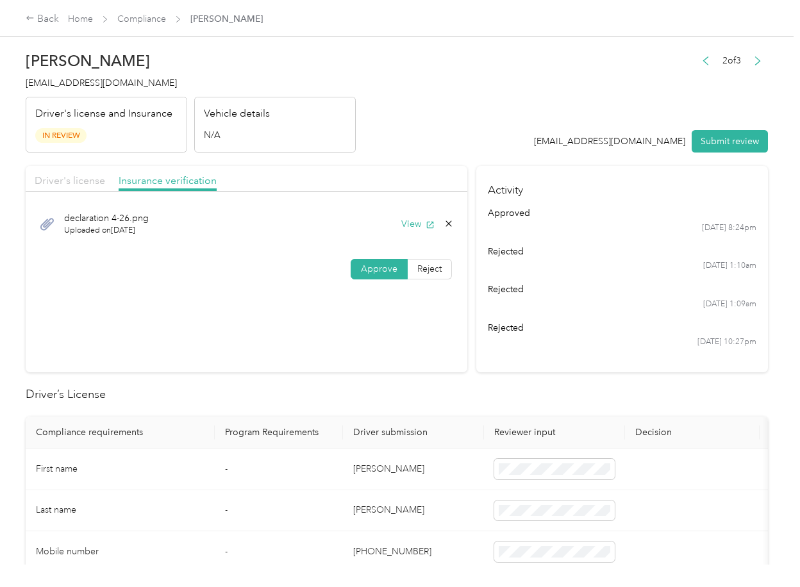
click at [72, 180] on span "Driver's license" at bounding box center [70, 180] width 70 height 12
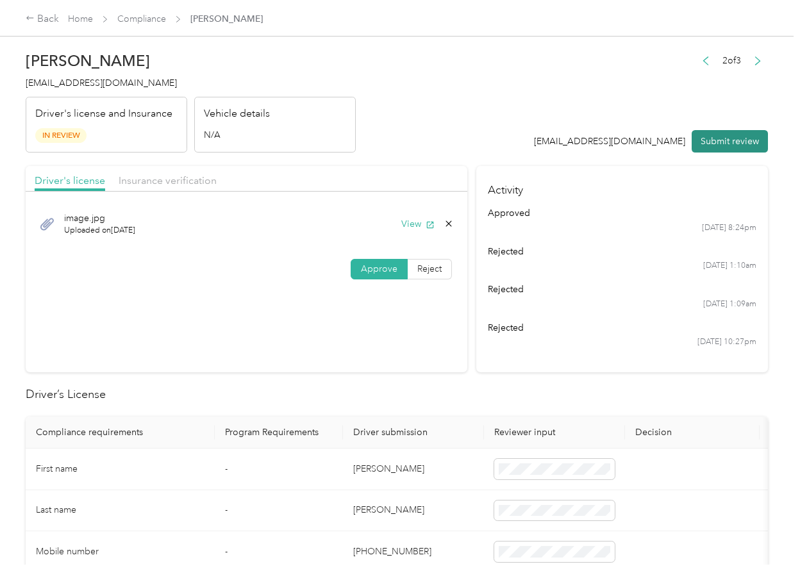
click at [722, 134] on button "Submit review" at bounding box center [729, 141] width 76 height 22
click at [126, 87] on span "[EMAIL_ADDRESS][DOMAIN_NAME]" at bounding box center [101, 83] width 151 height 11
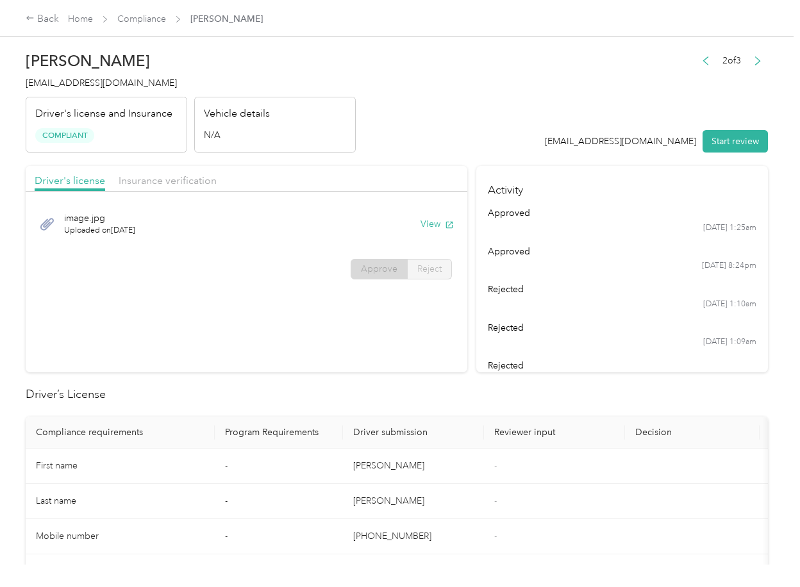
click at [362, 356] on section "Driver's license Insurance verification image.jpg Uploaded on [DATE] View Appro…" at bounding box center [246, 269] width 441 height 206
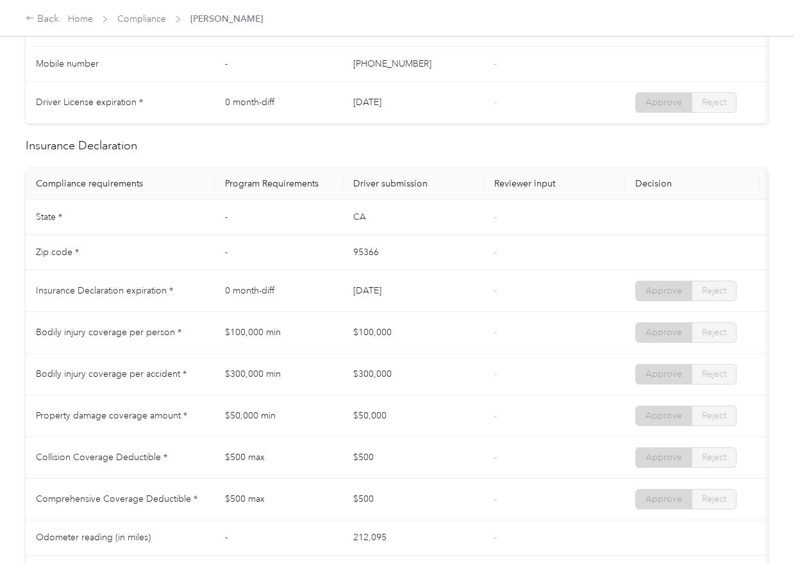
scroll to position [513, 0]
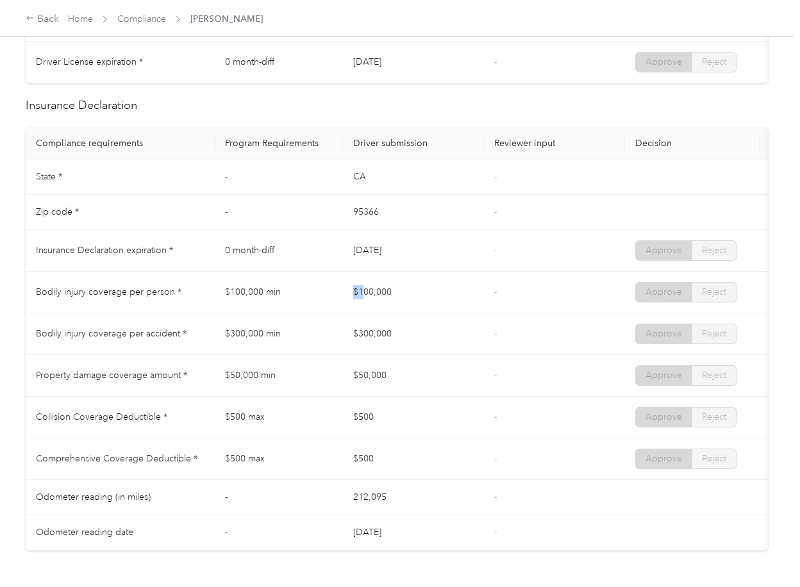
drag, startPoint x: 386, startPoint y: 306, endPoint x: 358, endPoint y: 334, distance: 39.9
click at [443, 306] on td "$100,000" at bounding box center [413, 293] width 141 height 42
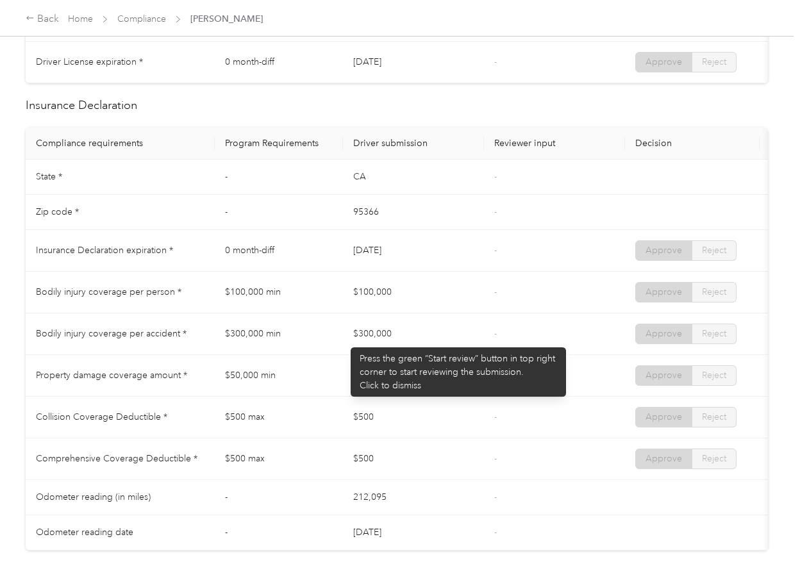
drag, startPoint x: 344, startPoint y: 341, endPoint x: 433, endPoint y: 352, distance: 89.8
click at [446, 339] on td "$300,000" at bounding box center [413, 334] width 141 height 42
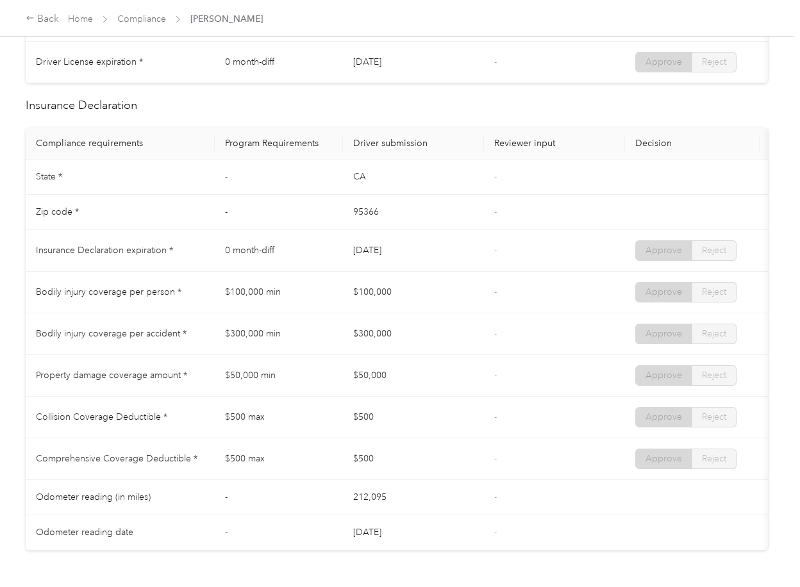
drag, startPoint x: 361, startPoint y: 375, endPoint x: 458, endPoint y: 377, distance: 97.4
click at [433, 375] on td "$50,000" at bounding box center [413, 376] width 141 height 42
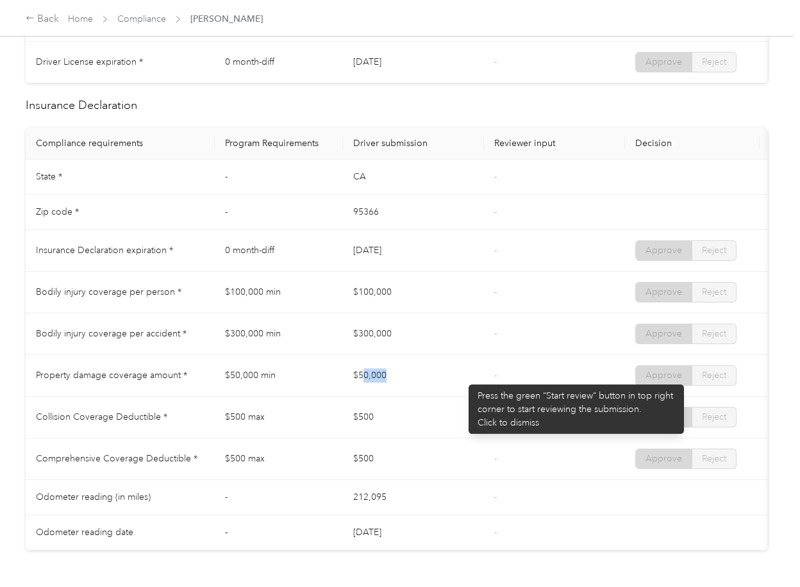
click at [462, 378] on td "$50,000" at bounding box center [413, 376] width 141 height 42
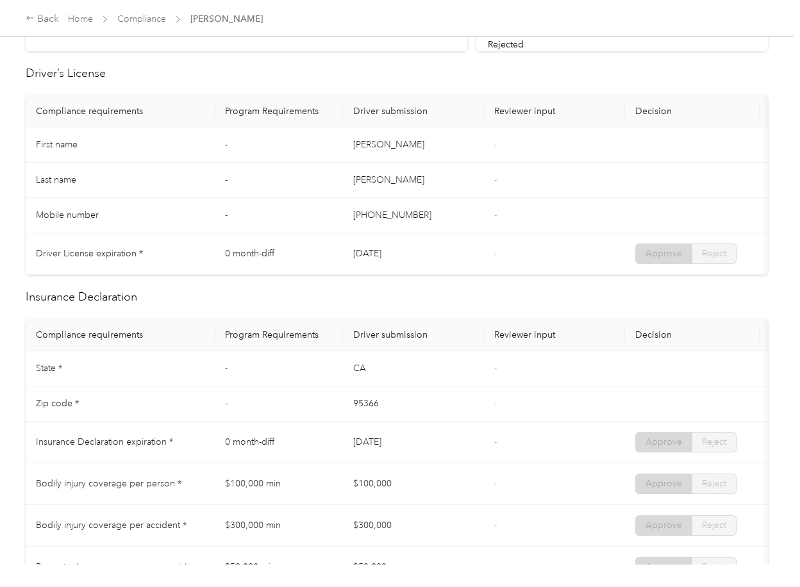
scroll to position [0, 0]
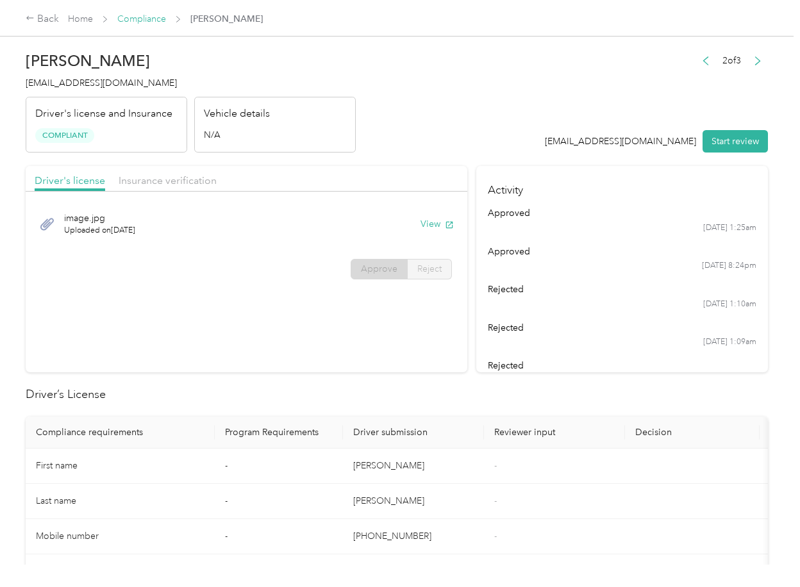
click at [139, 16] on link "Compliance" at bounding box center [141, 18] width 49 height 11
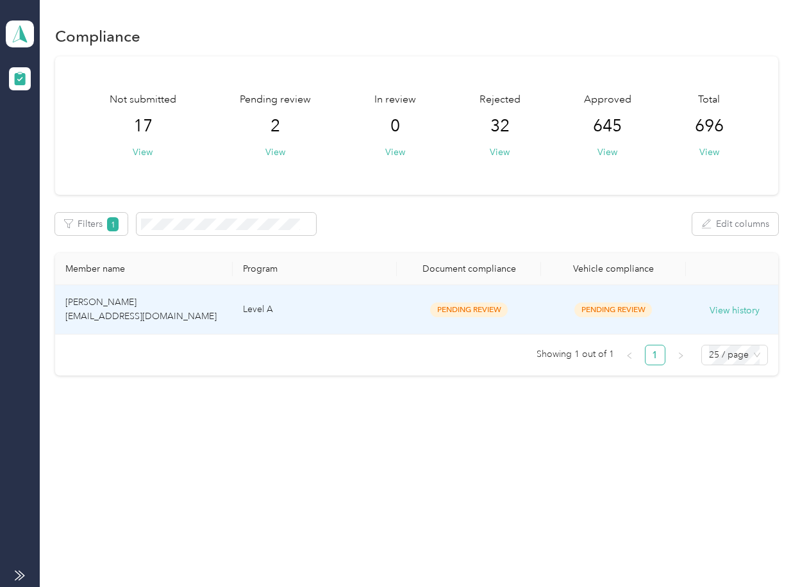
click at [202, 322] on td "[PERSON_NAME] [EMAIL_ADDRESS][DOMAIN_NAME]" at bounding box center [143, 309] width 177 height 49
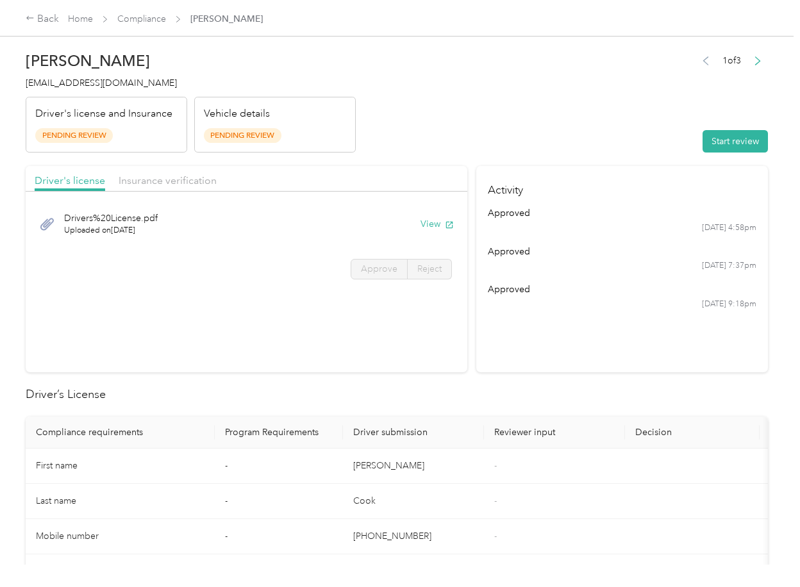
click at [586, 363] on section "Activity approved [DATE] 4:58pm approved [DATE] 7:37pm approved [DATE] 9:18pm" at bounding box center [622, 269] width 292 height 206
click at [426, 223] on button "View" at bounding box center [436, 223] width 33 height 13
click at [324, 168] on div "Driver's license Insurance verification" at bounding box center [246, 179] width 441 height 26
click at [177, 179] on span "Insurance verification" at bounding box center [168, 180] width 98 height 12
click at [185, 179] on span "Insurance verification" at bounding box center [168, 180] width 98 height 12
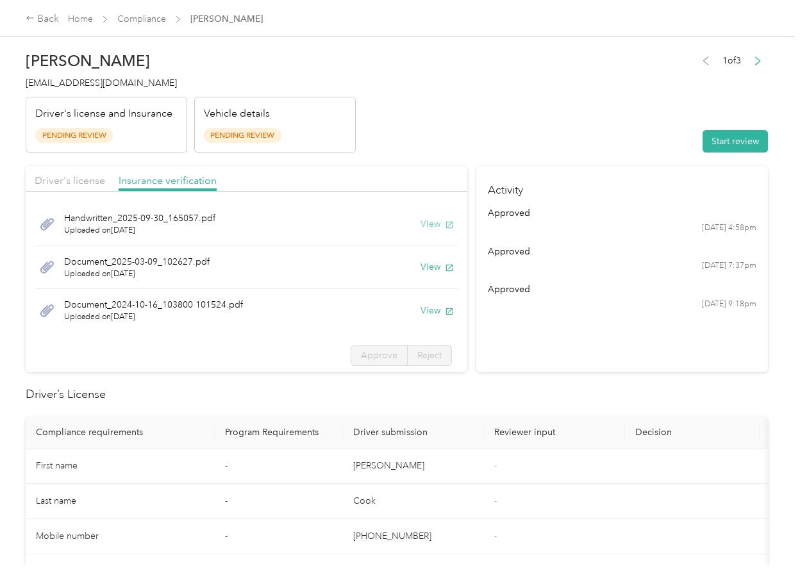
click at [425, 223] on button "View" at bounding box center [436, 223] width 33 height 13
click at [421, 262] on button "View" at bounding box center [436, 266] width 33 height 13
click at [427, 308] on button "View" at bounding box center [436, 310] width 33 height 13
click at [722, 138] on button "Start review" at bounding box center [734, 141] width 65 height 22
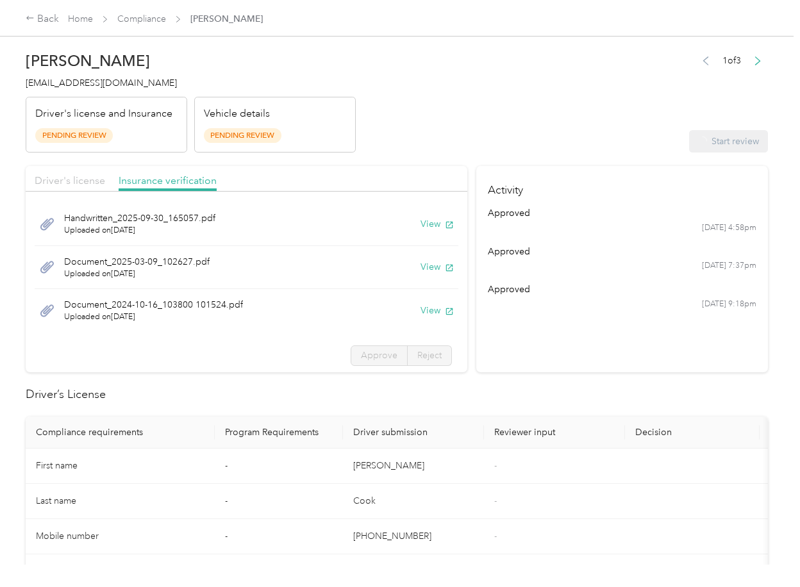
click at [89, 181] on span "Driver's license" at bounding box center [70, 180] width 70 height 12
click at [80, 181] on span "Driver's license" at bounding box center [70, 180] width 70 height 12
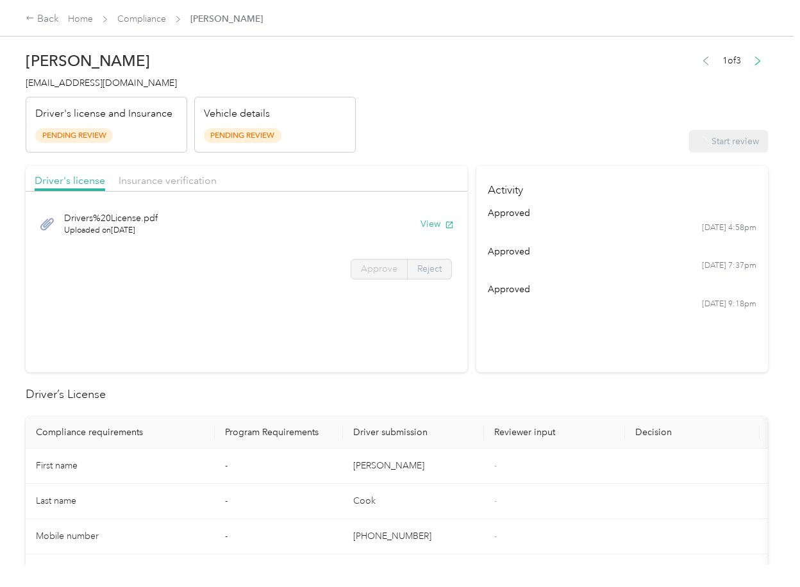
click at [407, 272] on label "Reject" at bounding box center [429, 269] width 44 height 21
click at [393, 271] on label "Approve" at bounding box center [378, 269] width 57 height 21
click at [365, 263] on span "Approve" at bounding box center [379, 268] width 37 height 11
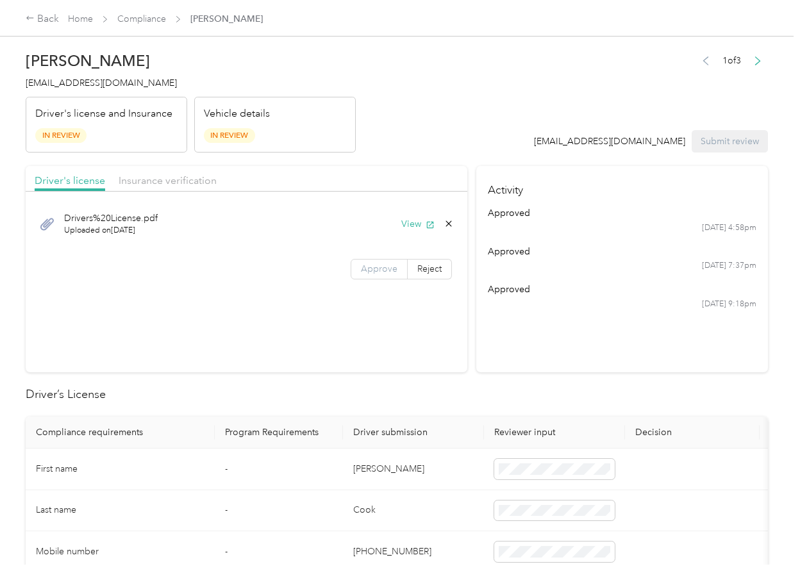
click at [365, 263] on span "Approve" at bounding box center [379, 268] width 37 height 11
click at [154, 176] on span "Insurance verification" at bounding box center [168, 180] width 98 height 12
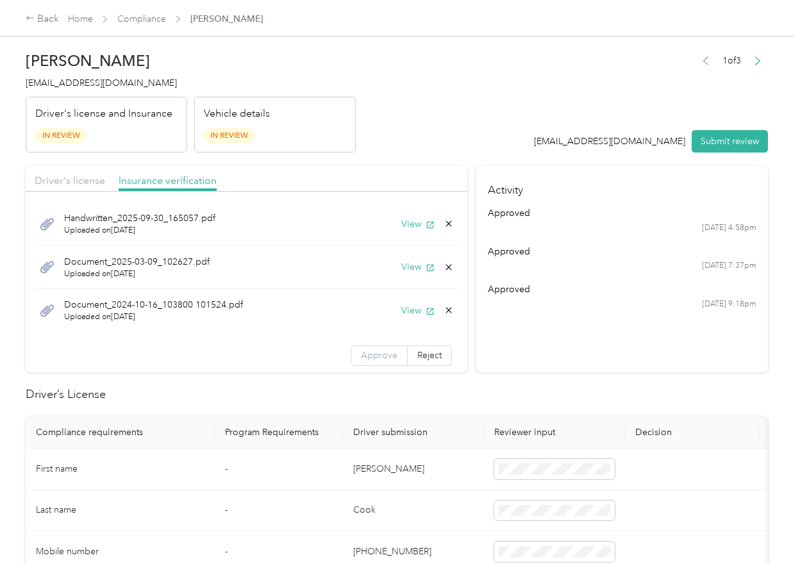
click at [363, 359] on span "Approve" at bounding box center [379, 355] width 37 height 11
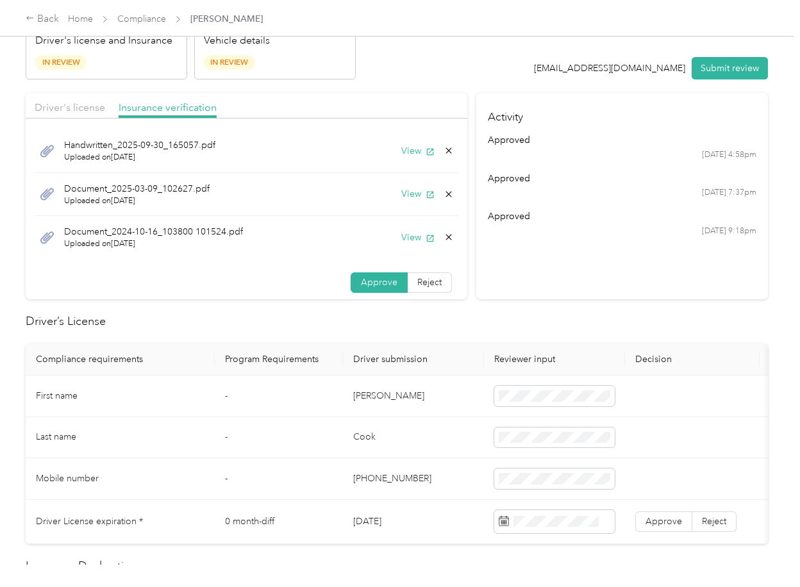
scroll to position [170, 0]
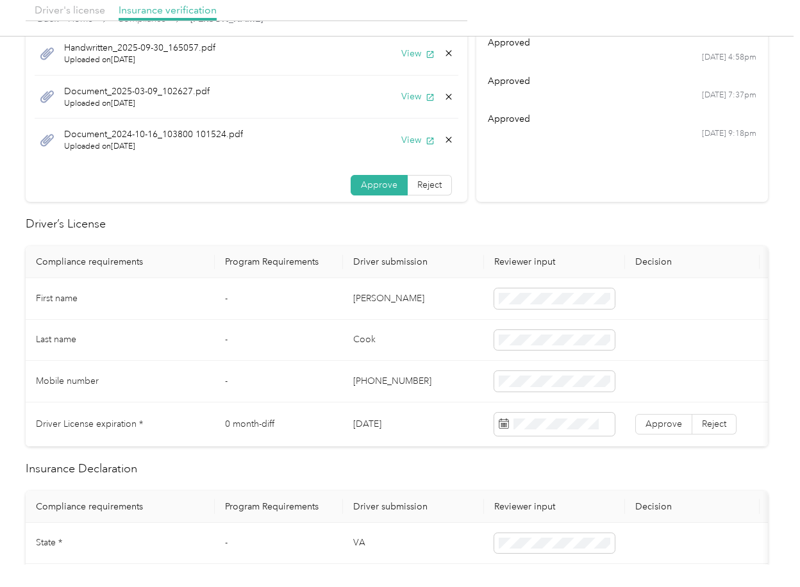
click at [383, 418] on td "[DATE]" at bounding box center [413, 424] width 141 height 44
click at [667, 415] on label "Approve" at bounding box center [663, 424] width 57 height 21
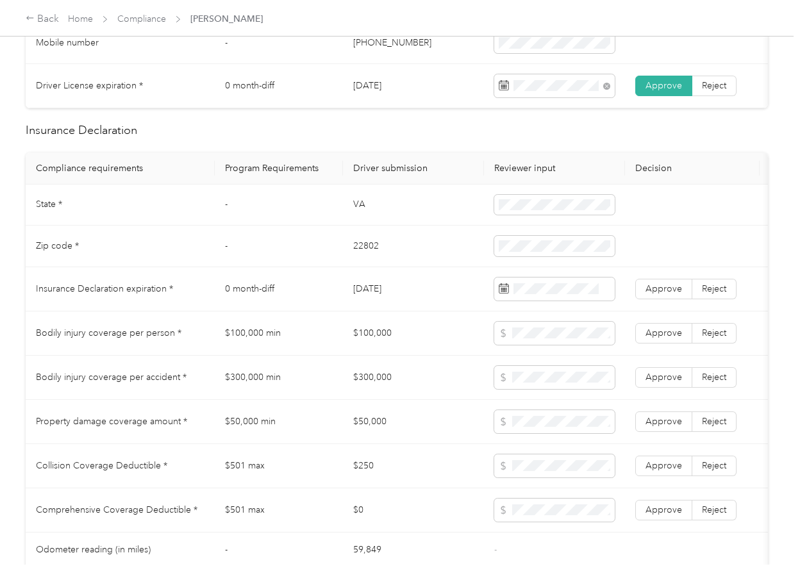
scroll to position [513, 0]
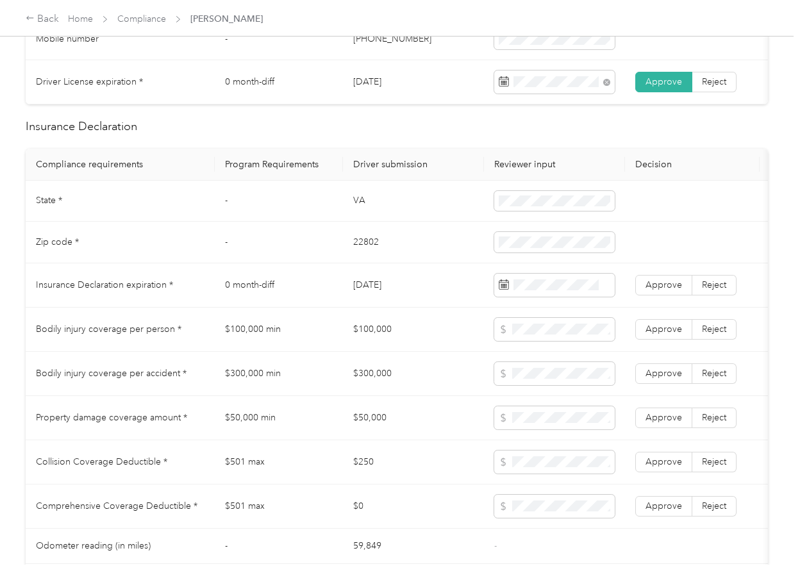
click at [353, 206] on td "VA" at bounding box center [413, 202] width 141 height 42
click at [516, 206] on span at bounding box center [554, 201] width 120 height 21
click at [363, 252] on td "22802" at bounding box center [413, 243] width 141 height 42
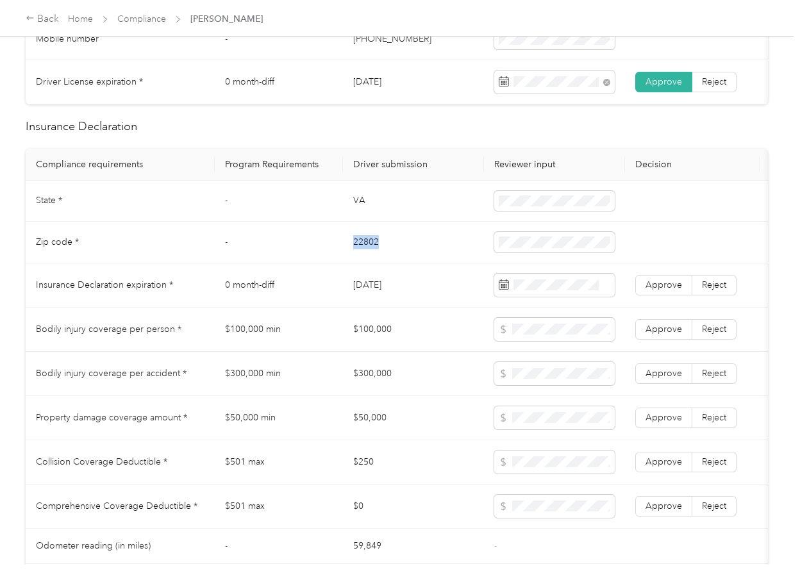
click at [363, 252] on td "22802" at bounding box center [413, 243] width 141 height 42
click at [495, 254] on td at bounding box center [554, 243] width 141 height 42
click at [335, 388] on td "$300,000 min" at bounding box center [279, 374] width 128 height 44
drag, startPoint x: 665, startPoint y: 293, endPoint x: 267, endPoint y: 320, distance: 399.5
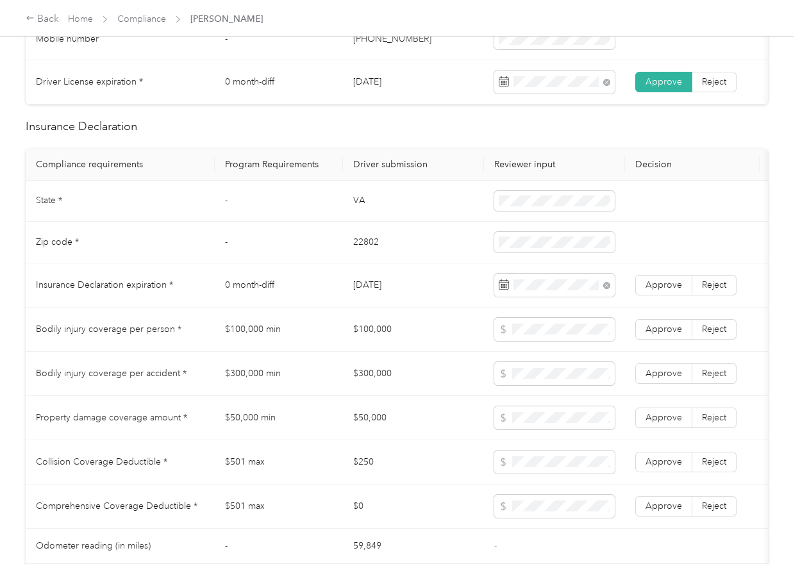
click at [664, 290] on span "Approve" at bounding box center [663, 284] width 37 height 11
click at [265, 320] on td "$100,000 min" at bounding box center [279, 330] width 128 height 44
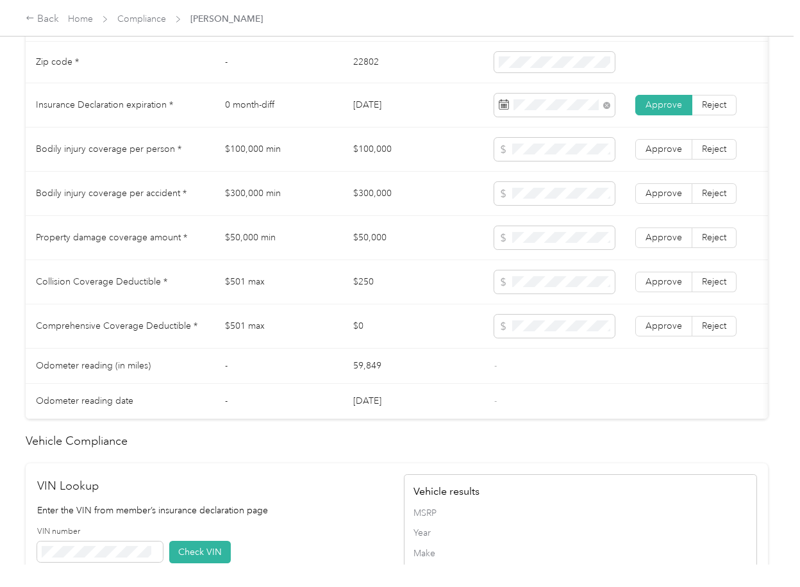
scroll to position [939, 0]
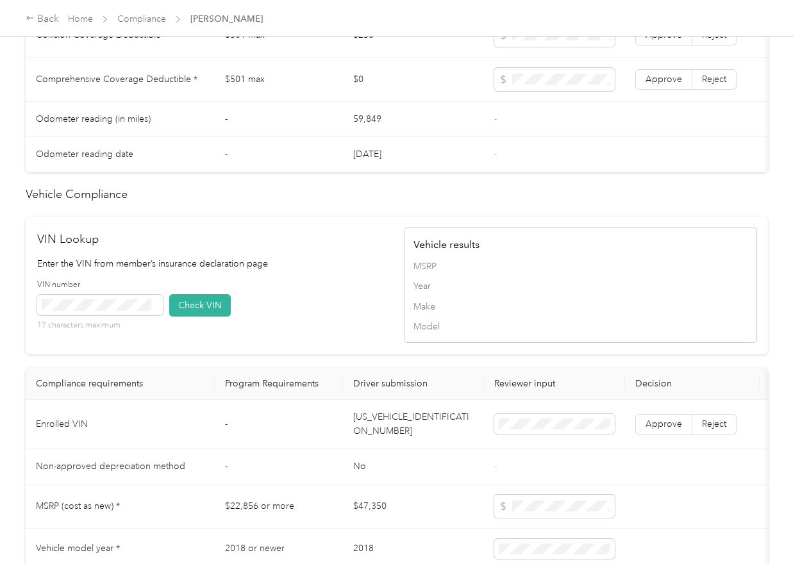
click at [395, 443] on td "[US_VEHICLE_IDENTIFICATION_NUMBER]" at bounding box center [413, 424] width 141 height 49
click at [395, 442] on td "[US_VEHICLE_IDENTIFICATION_NUMBER]" at bounding box center [413, 424] width 141 height 49
click at [201, 317] on button "Check VIN" at bounding box center [200, 305] width 62 height 22
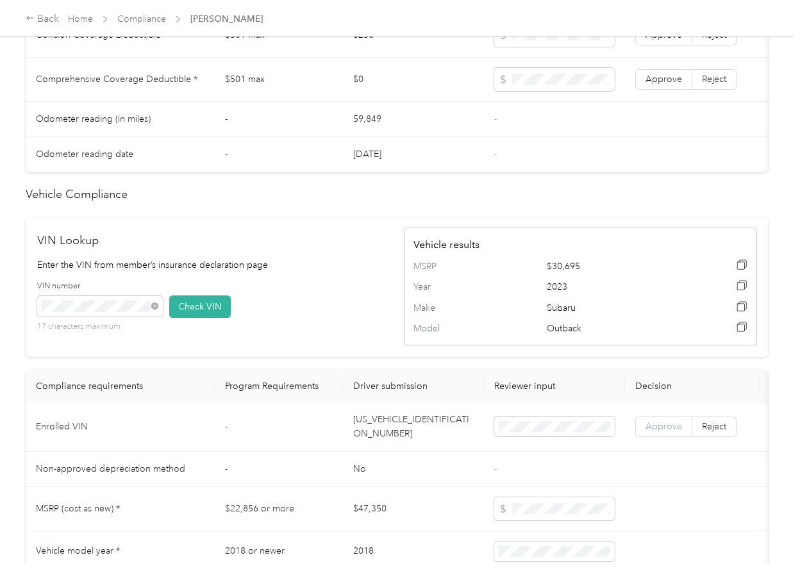
click at [661, 432] on span "Approve" at bounding box center [663, 426] width 37 height 11
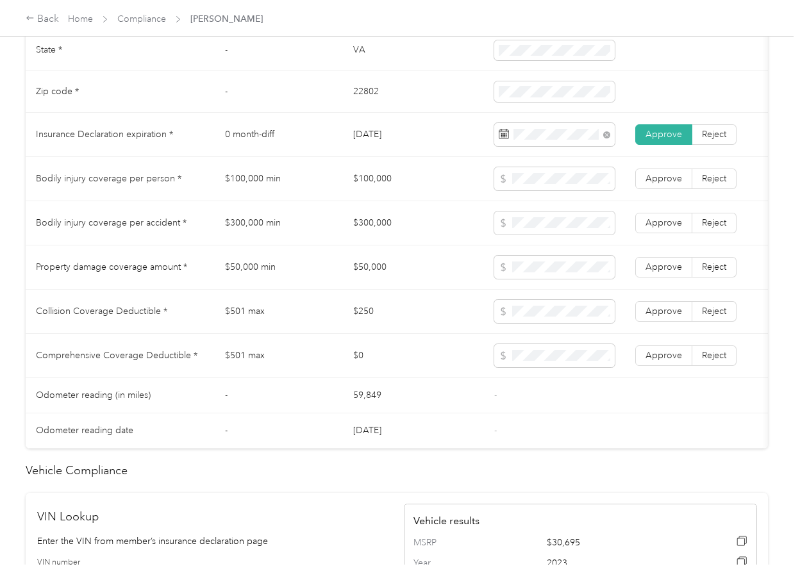
scroll to position [598, 0]
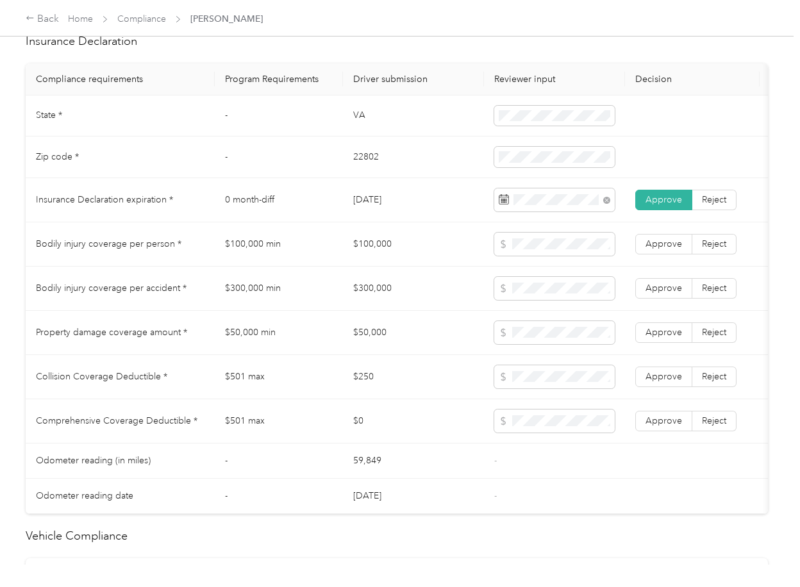
click at [384, 252] on td "$100,000" at bounding box center [413, 244] width 141 height 44
click at [379, 292] on td "$300,000" at bounding box center [413, 289] width 141 height 44
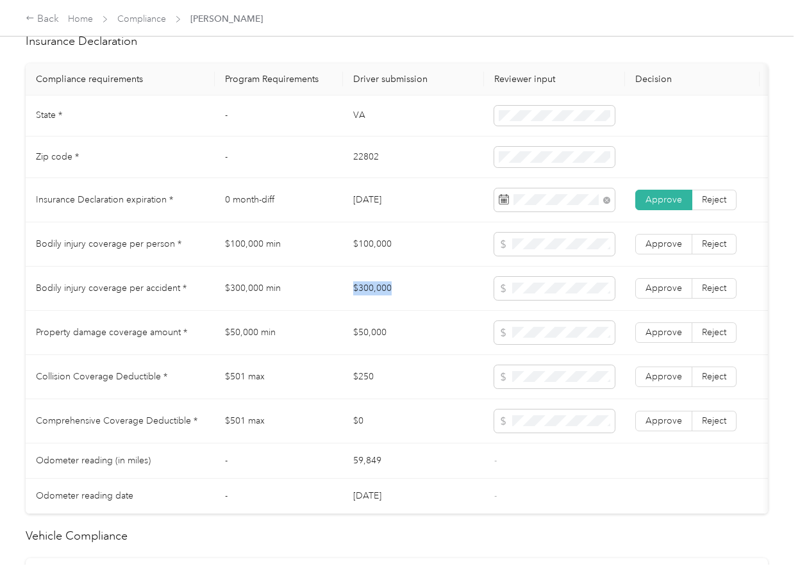
click at [379, 292] on td "$300,000" at bounding box center [413, 289] width 141 height 44
click at [404, 345] on td "$50,000" at bounding box center [413, 333] width 141 height 44
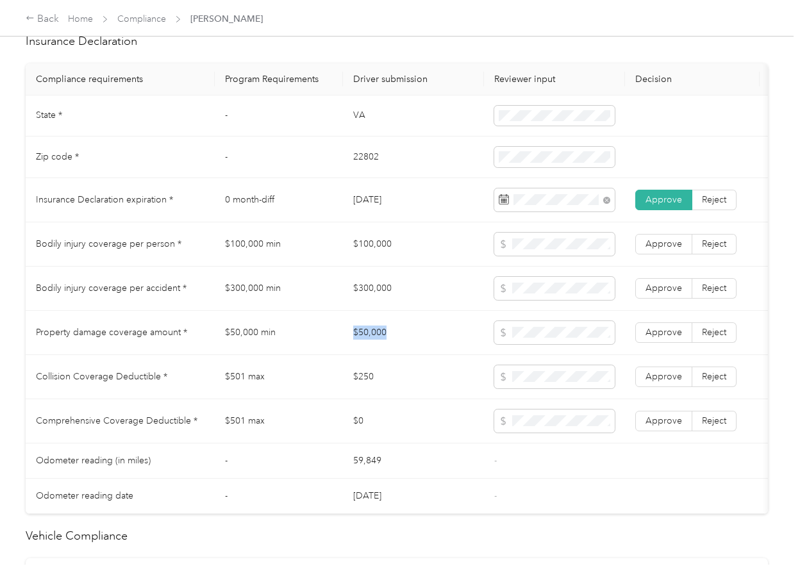
click at [404, 345] on td "$50,000" at bounding box center [413, 333] width 141 height 44
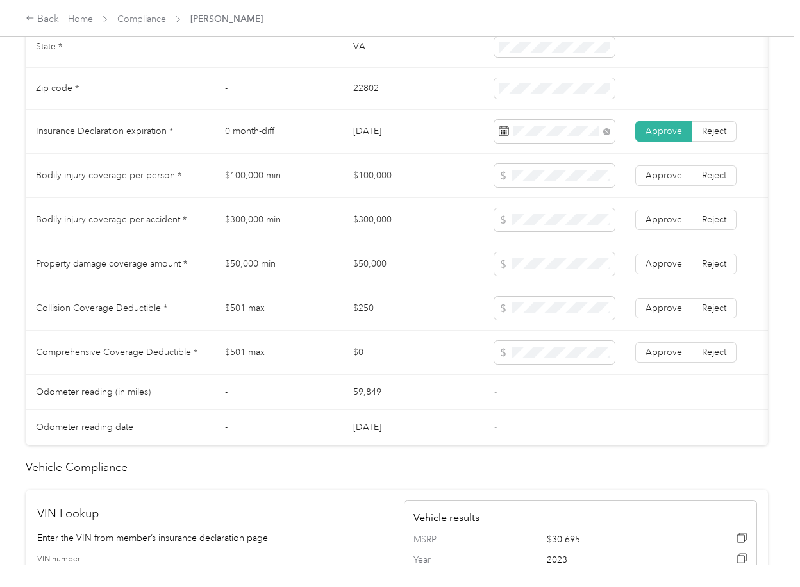
scroll to position [769, 0]
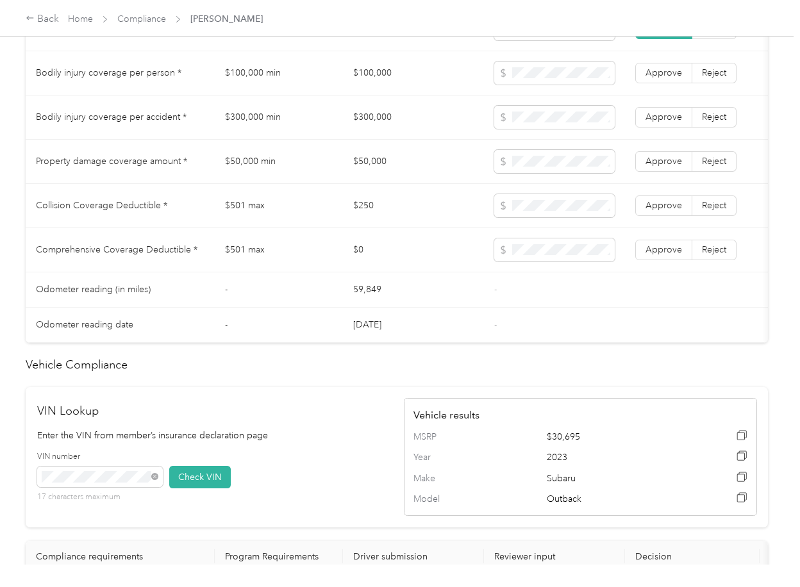
click at [357, 217] on td "$250" at bounding box center [413, 206] width 141 height 44
click at [361, 266] on td "$0" at bounding box center [413, 250] width 141 height 44
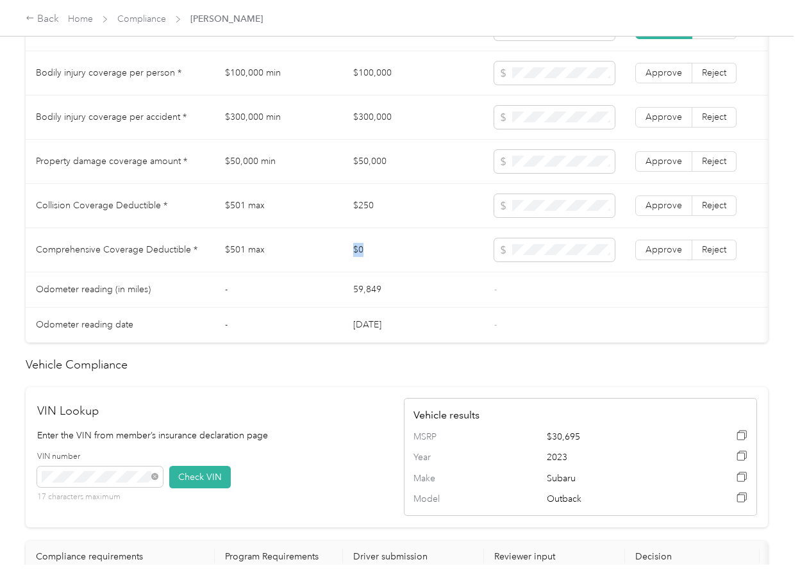
click at [361, 266] on td "$0" at bounding box center [413, 250] width 141 height 44
click at [538, 249] on td at bounding box center [554, 250] width 141 height 44
click at [651, 255] on span "Approve" at bounding box center [663, 249] width 37 height 11
click at [660, 211] on span "Approve" at bounding box center [663, 205] width 37 height 11
drag, startPoint x: 661, startPoint y: 170, endPoint x: 660, endPoint y: 158, distance: 12.2
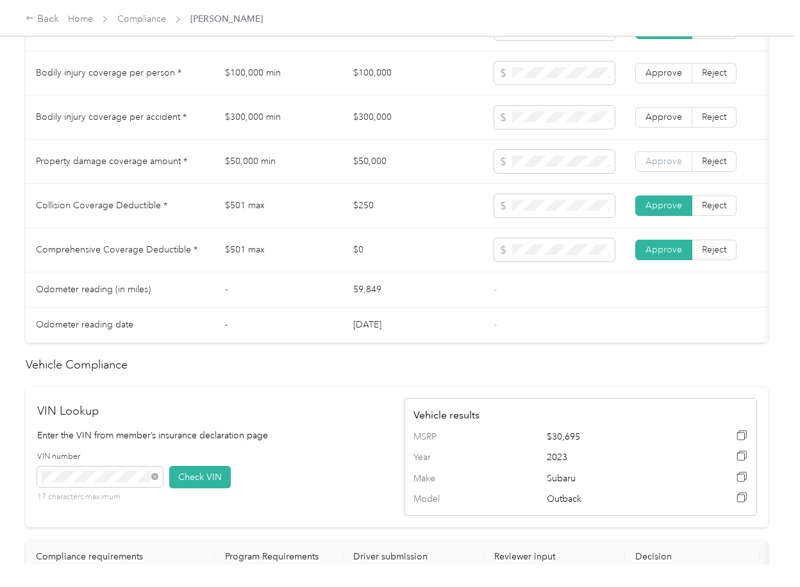
click at [661, 167] on span "Approve" at bounding box center [663, 161] width 37 height 11
click at [661, 122] on label "Approve" at bounding box center [663, 117] width 57 height 21
click at [666, 78] on span "Approve" at bounding box center [663, 72] width 37 height 11
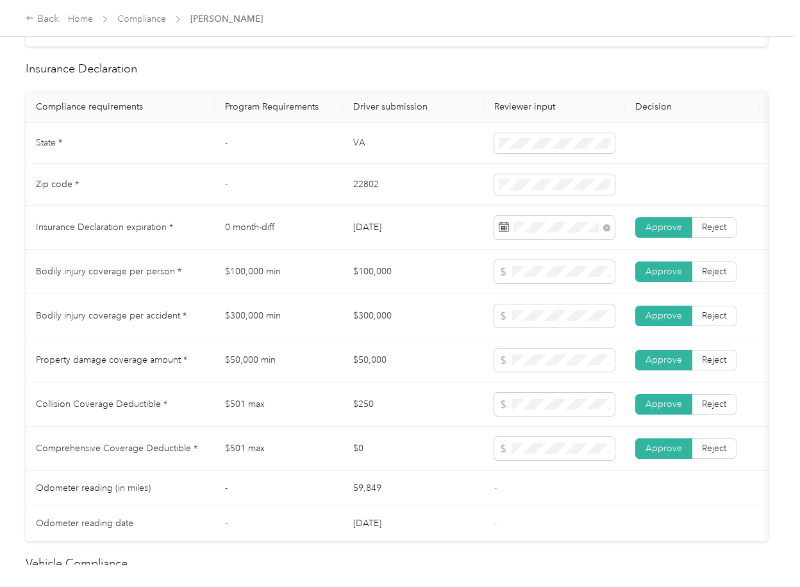
scroll to position [427, 0]
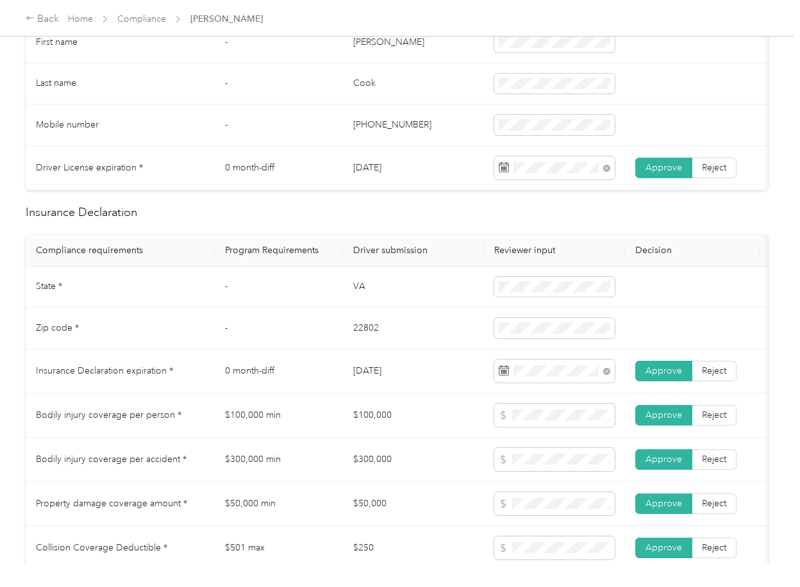
click at [456, 287] on td "VA" at bounding box center [413, 288] width 141 height 42
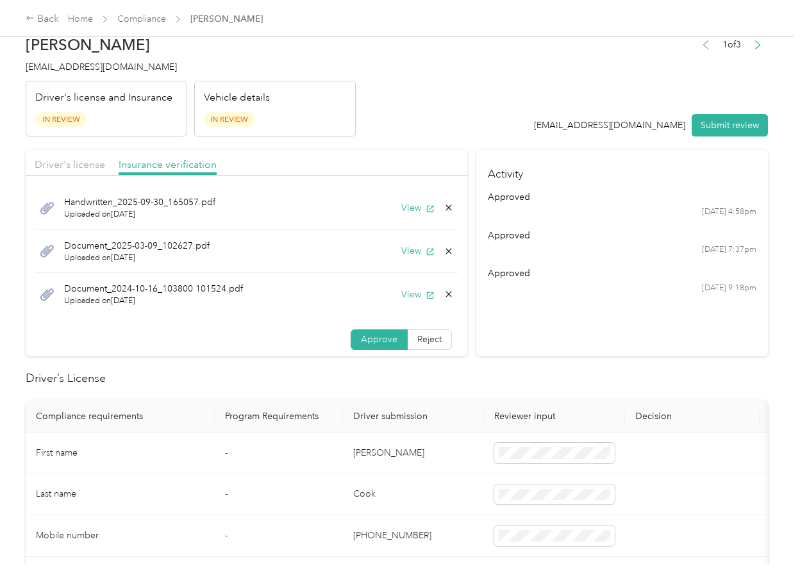
scroll to position [0, 0]
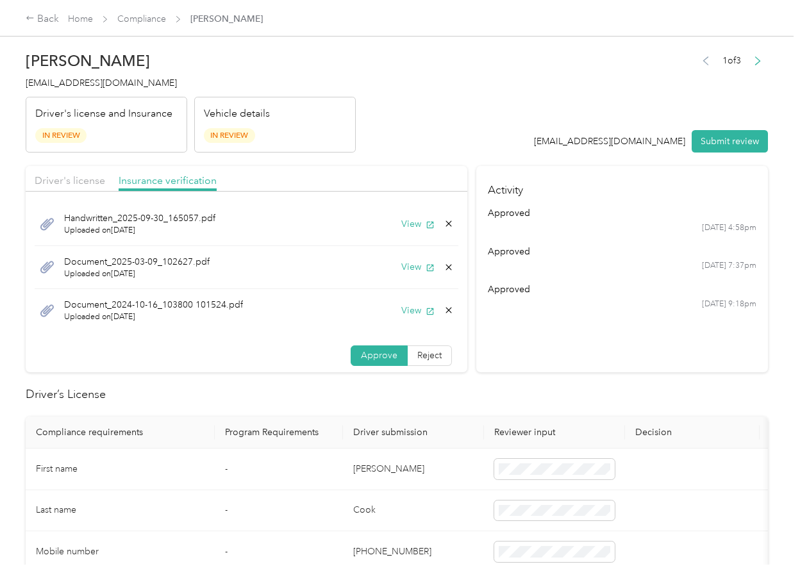
click at [443, 312] on icon at bounding box center [448, 310] width 10 height 10
click at [398, 325] on button "Yes" at bounding box center [399, 320] width 25 height 21
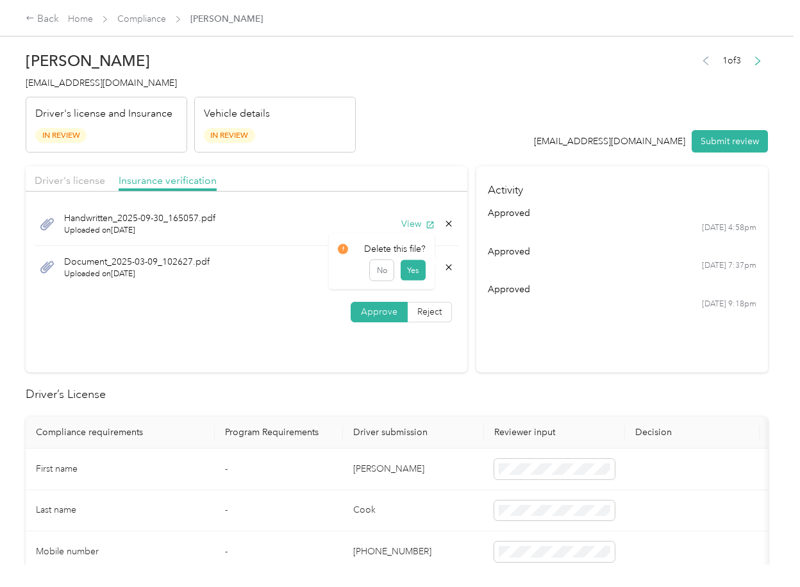
click at [446, 267] on icon at bounding box center [449, 267] width 6 height 6
click at [408, 280] on button "Yes" at bounding box center [412, 276] width 25 height 21
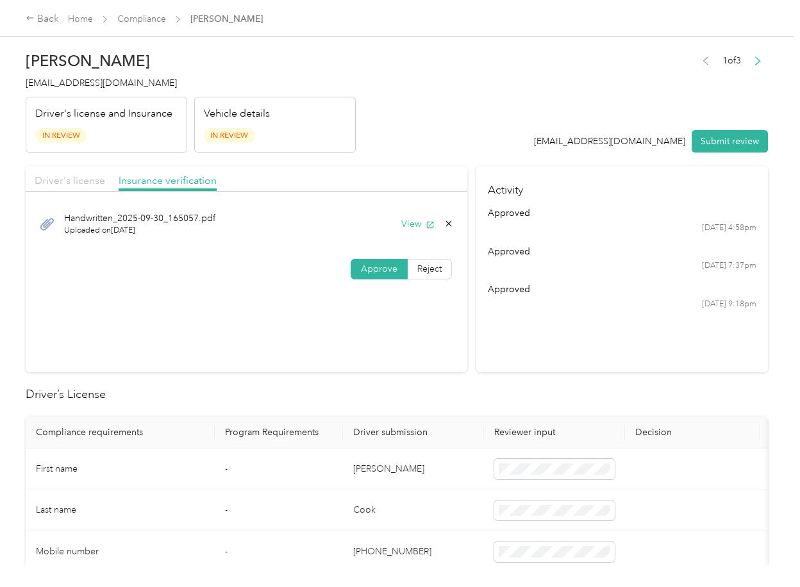
click at [93, 180] on span "Driver's license" at bounding box center [70, 180] width 70 height 12
click at [156, 184] on span "Insurance verification" at bounding box center [168, 180] width 98 height 12
click at [413, 218] on button "View" at bounding box center [417, 223] width 33 height 13
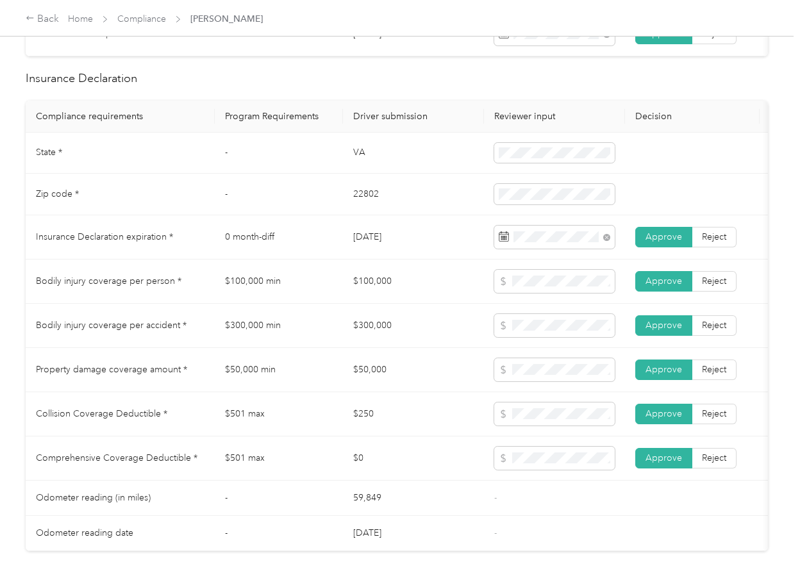
scroll to position [598, 0]
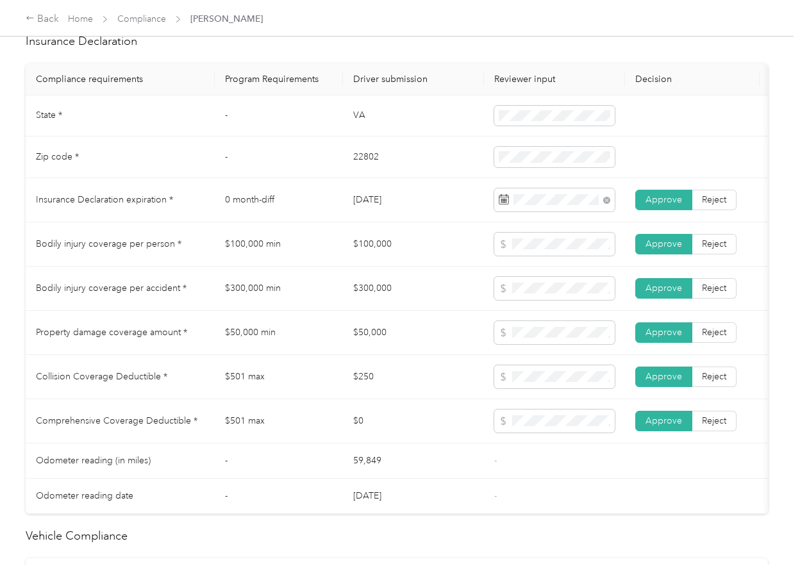
click at [358, 311] on td "$300,000" at bounding box center [413, 289] width 141 height 44
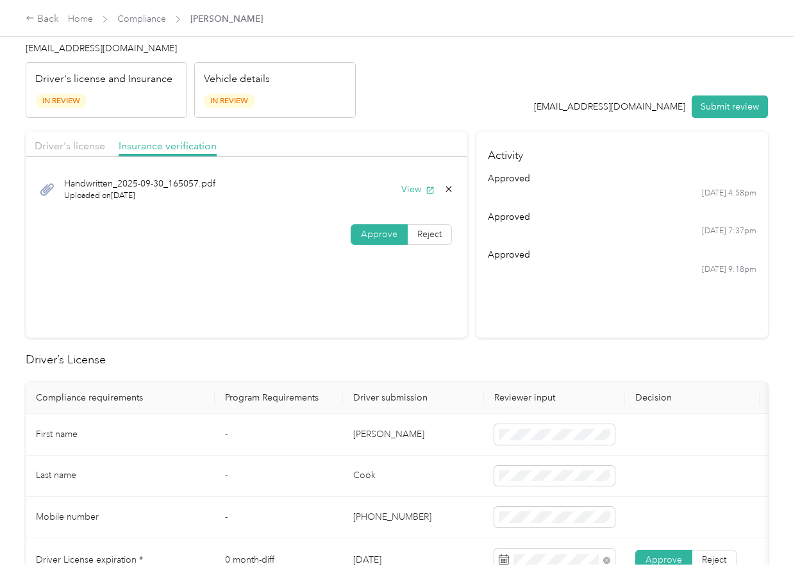
scroll to position [0, 0]
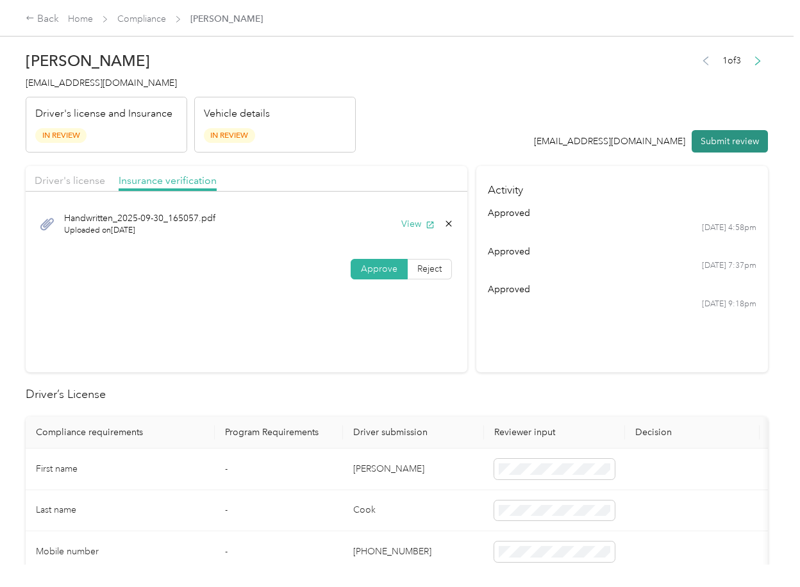
click at [711, 145] on button "Submit review" at bounding box center [729, 141] width 76 height 22
click at [104, 88] on span "[EMAIL_ADDRESS][DOMAIN_NAME]" at bounding box center [101, 83] width 151 height 11
click at [104, 87] on span "[EMAIL_ADDRESS][DOMAIN_NAME]" at bounding box center [101, 83] width 151 height 11
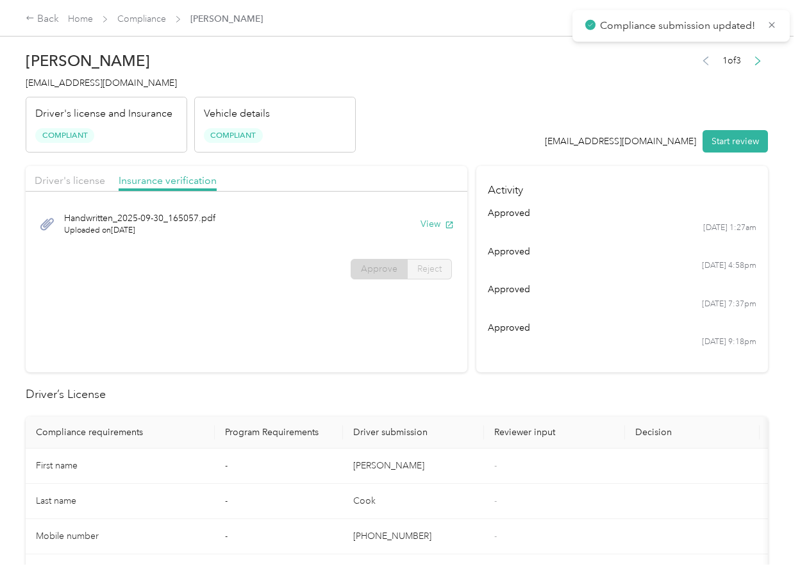
drag, startPoint x: 495, startPoint y: 380, endPoint x: 446, endPoint y: 326, distance: 73.0
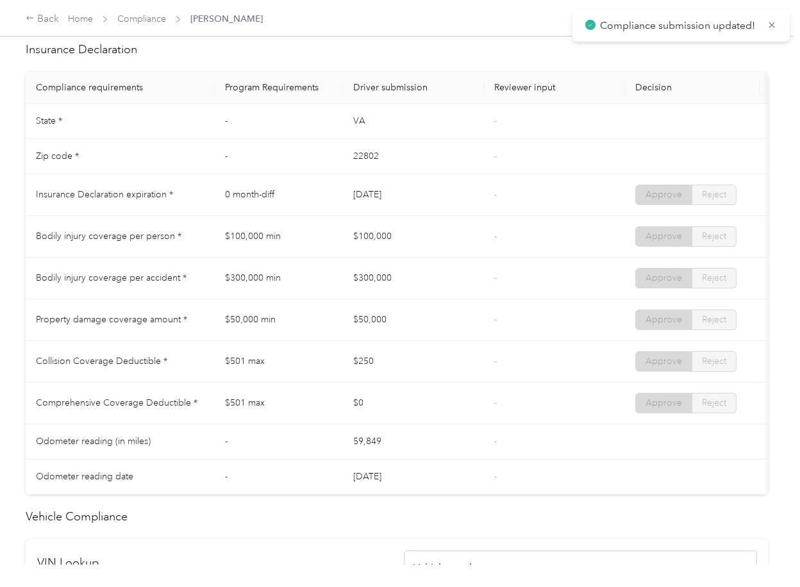
scroll to position [598, 0]
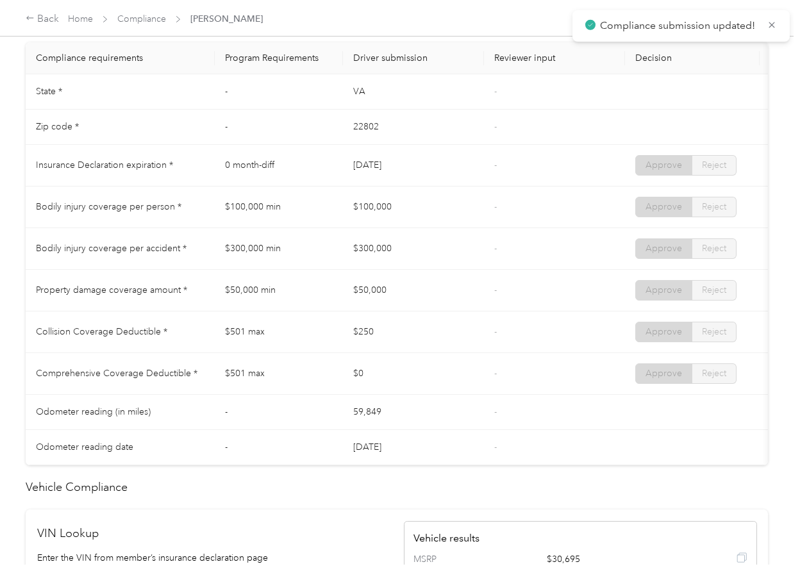
drag, startPoint x: 340, startPoint y: 179, endPoint x: 427, endPoint y: 179, distance: 87.1
click at [427, 179] on tr "Insurance Declaration expiration * 0 month-diff [DATE] - Approve Reject" at bounding box center [477, 166] width 903 height 42
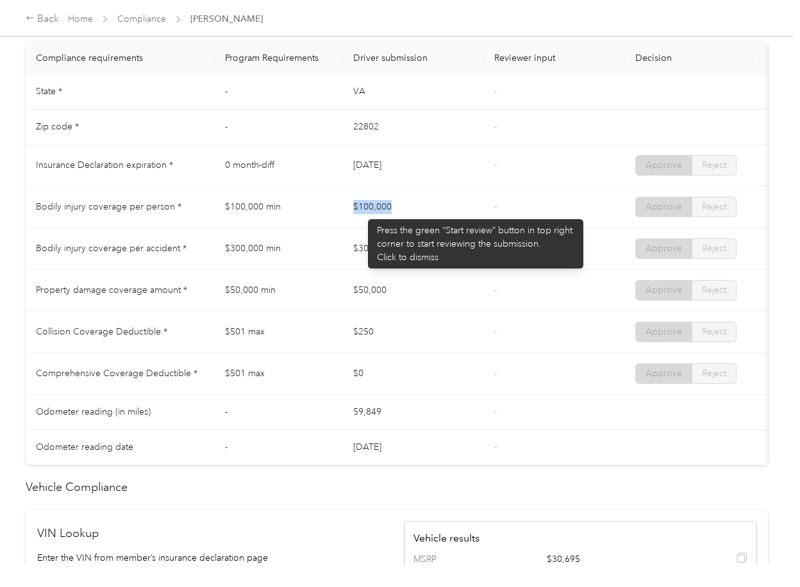
drag, startPoint x: 344, startPoint y: 211, endPoint x: 438, endPoint y: 213, distance: 94.2
click at [438, 213] on td "$100,000" at bounding box center [413, 207] width 141 height 42
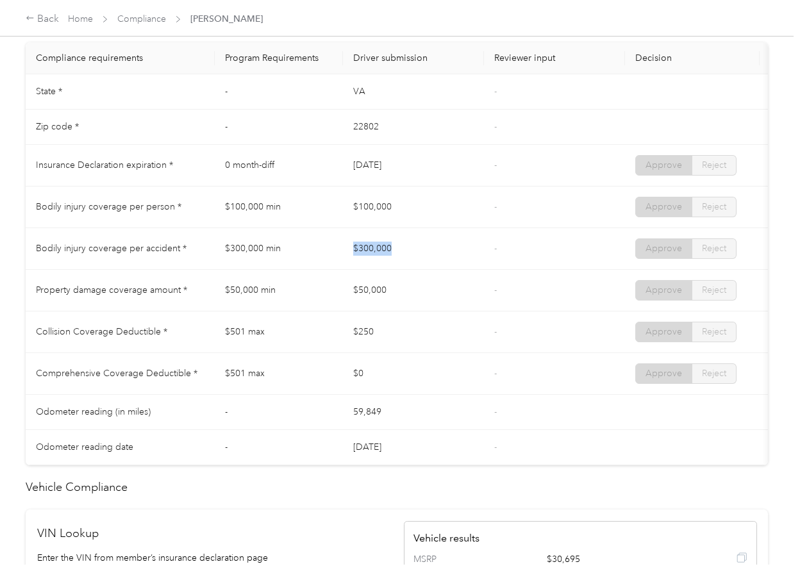
click at [478, 266] on td "$300,000" at bounding box center [413, 249] width 141 height 42
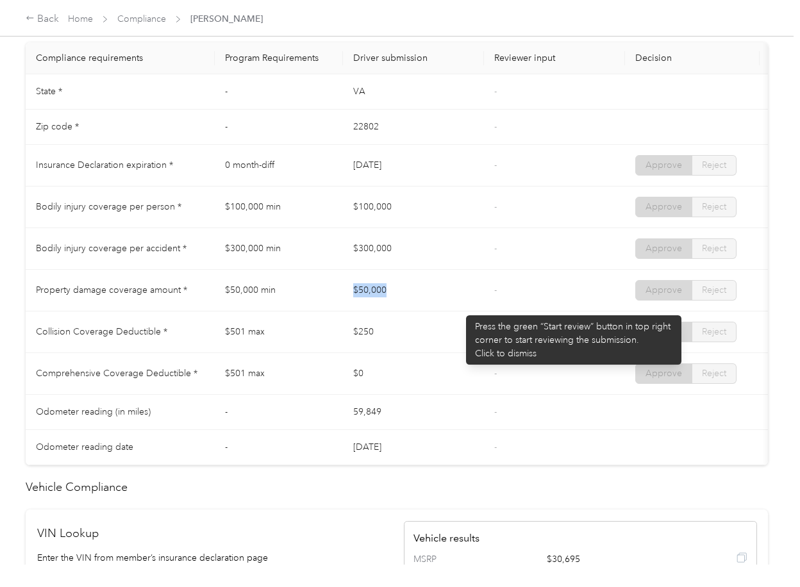
drag, startPoint x: 329, startPoint y: 309, endPoint x: 461, endPoint y: 309, distance: 132.6
click at [461, 309] on tr "Property damage coverage amount * $50,000 min $50,000 - Approve Reject" at bounding box center [477, 291] width 903 height 42
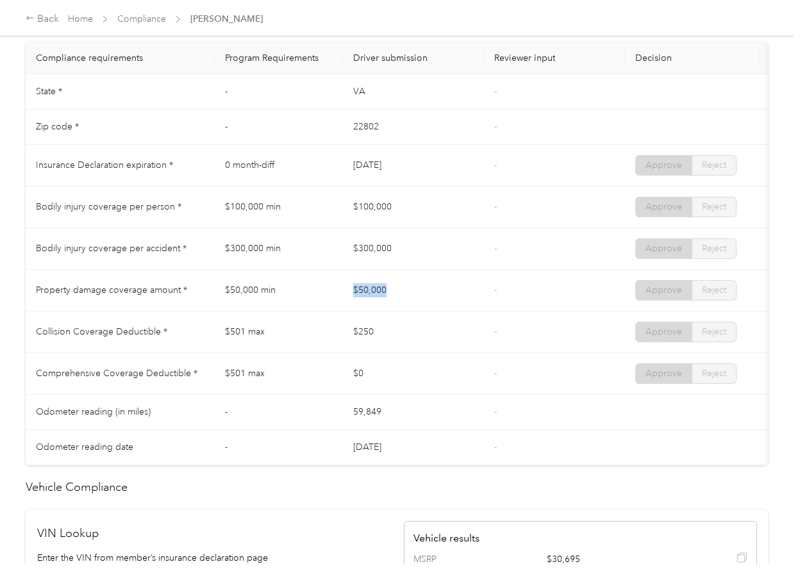
scroll to position [0, 0]
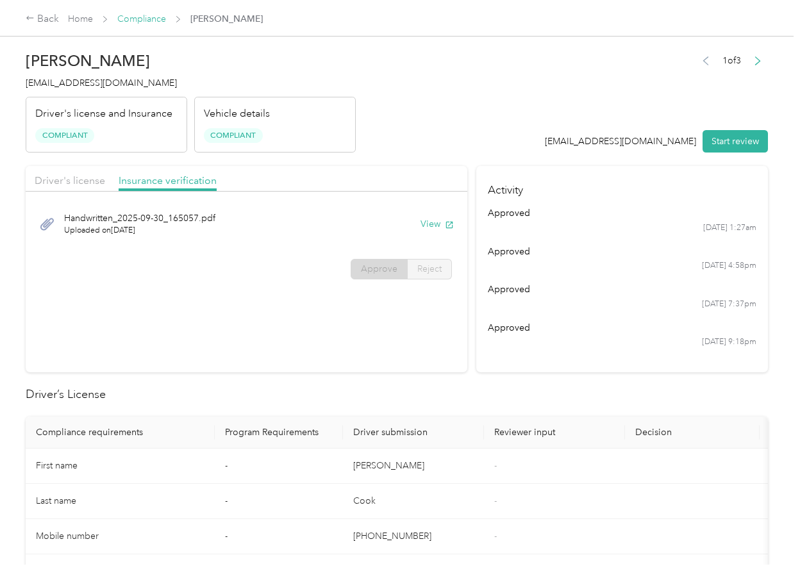
click at [151, 21] on link "Compliance" at bounding box center [141, 18] width 49 height 11
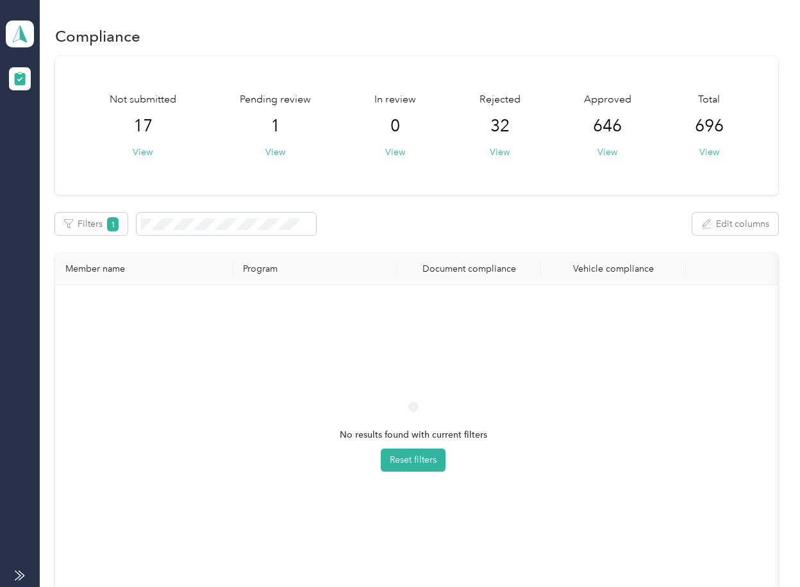
click at [593, 363] on div "No results found with current filters Reset filters" at bounding box center [412, 447] width 695 height 305
drag, startPoint x: 170, startPoint y: 338, endPoint x: 125, endPoint y: 346, distance: 45.5
click at [169, 339] on div "No results found with current filters Reset filters" at bounding box center [412, 447] width 695 height 305
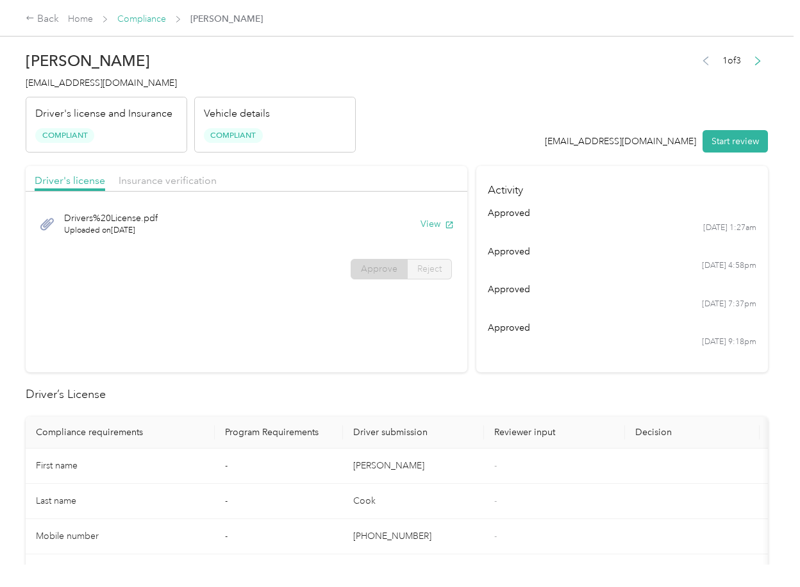
click at [152, 16] on link "Compliance" at bounding box center [141, 18] width 49 height 11
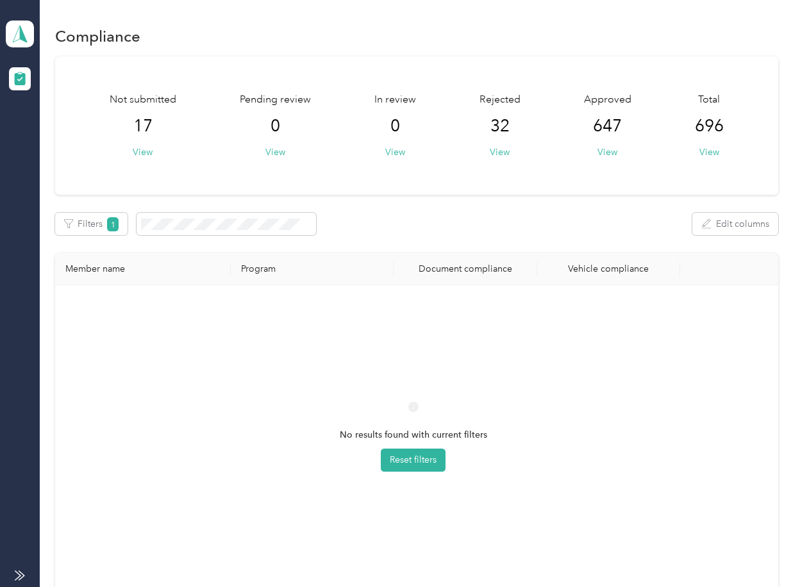
click at [572, 331] on div "No results found with current filters Reset filters" at bounding box center [412, 447] width 695 height 305
click at [24, 40] on polygon at bounding box center [23, 33] width 7 height 17
click at [55, 129] on div "Log out" at bounding box center [41, 133] width 49 height 13
